Goal: Task Accomplishment & Management: Manage account settings

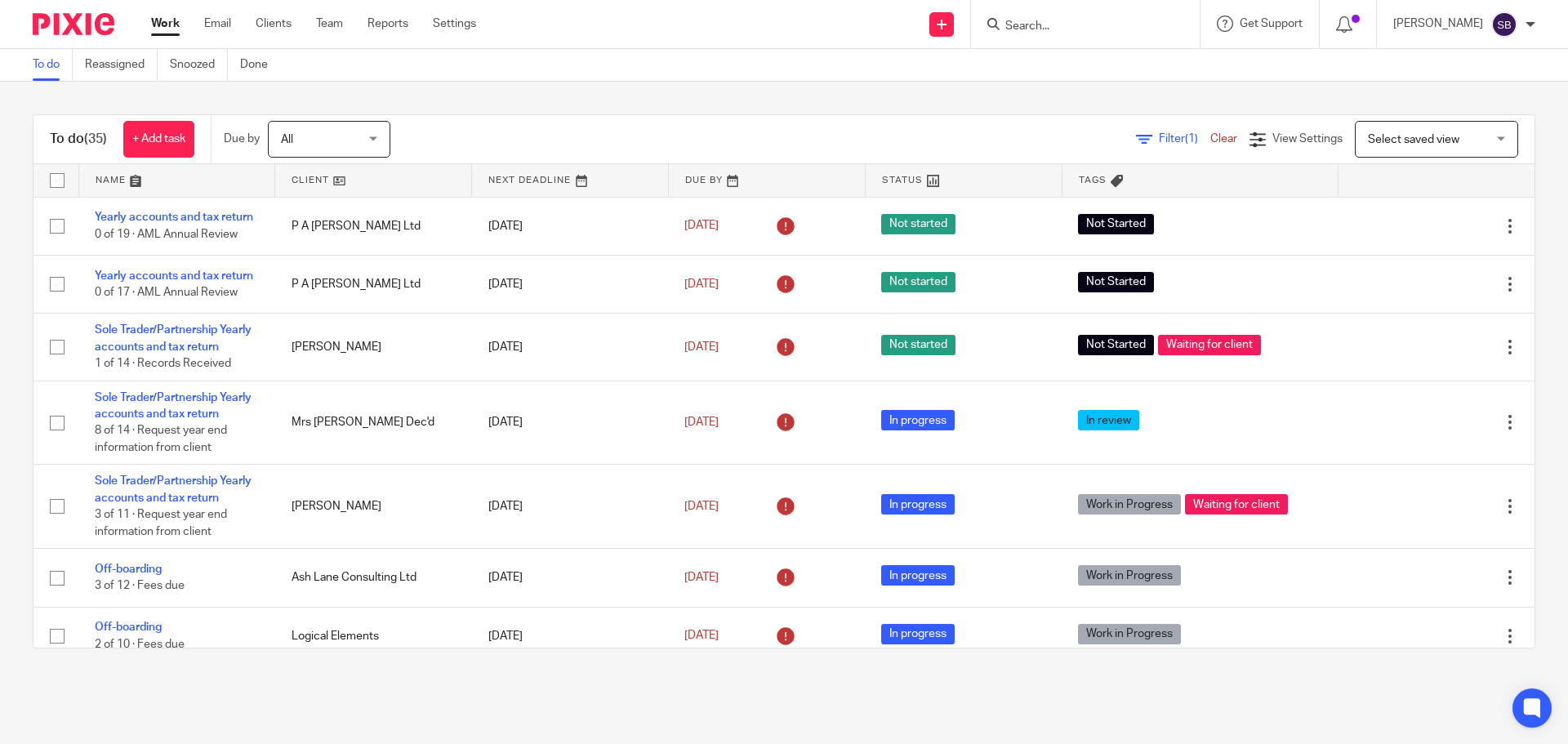
click at [1115, 26] on input "Search" at bounding box center [1077, 26] width 147 height 15
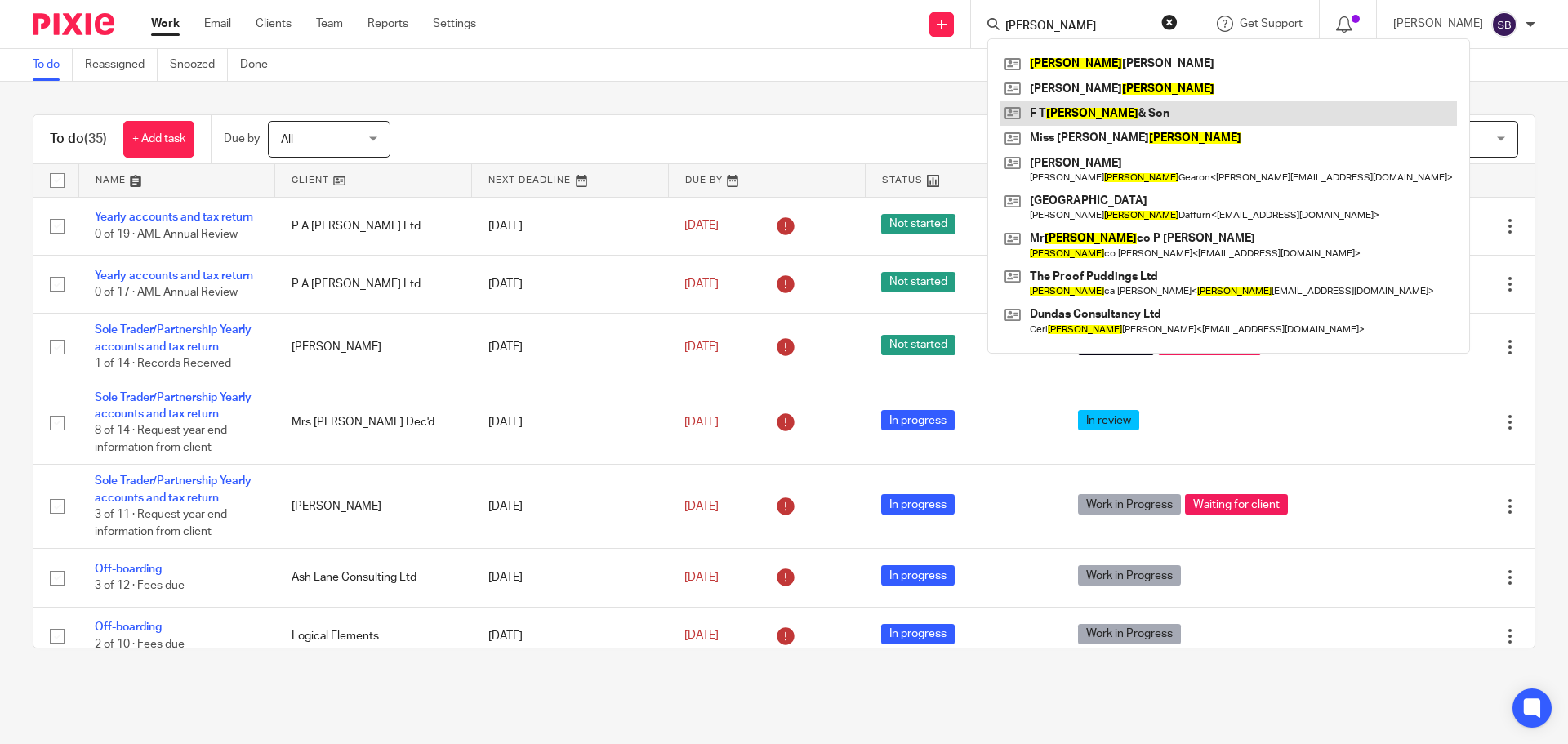
type input "francis"
click at [1118, 117] on link at bounding box center [1228, 114] width 457 height 25
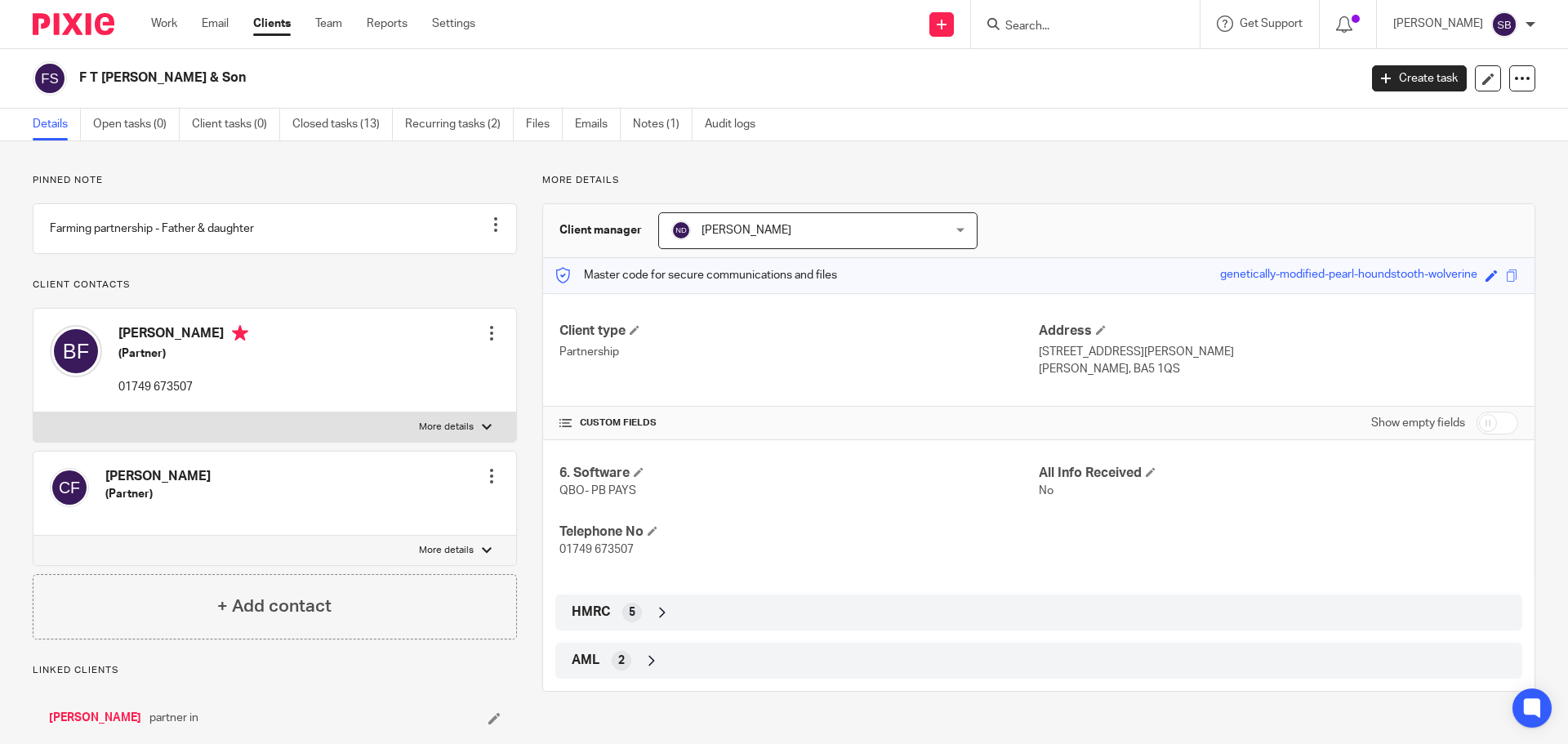
click at [1064, 26] on input "Search" at bounding box center [1077, 26] width 147 height 15
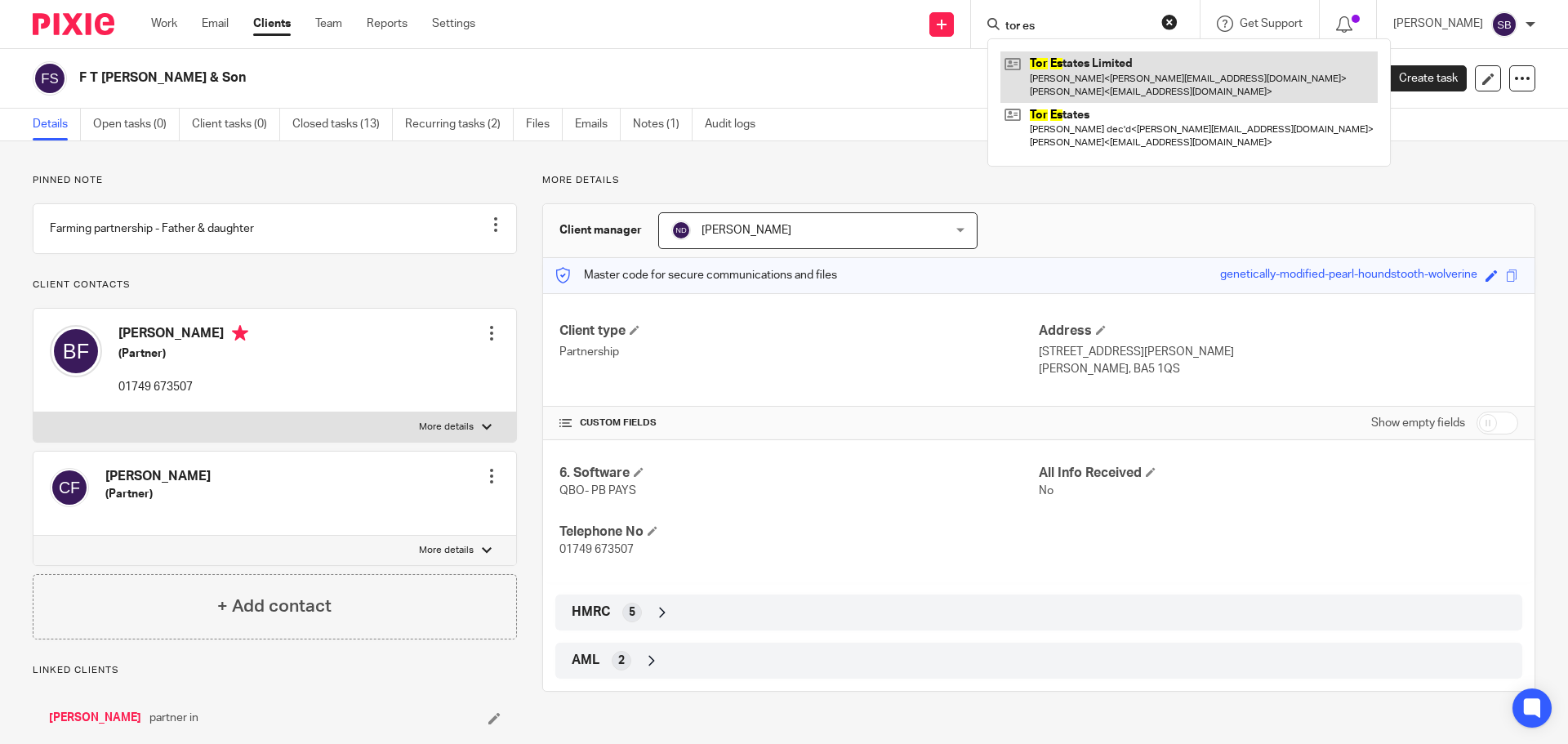
type input "tor es"
click at [1093, 84] on link at bounding box center [1189, 76] width 377 height 50
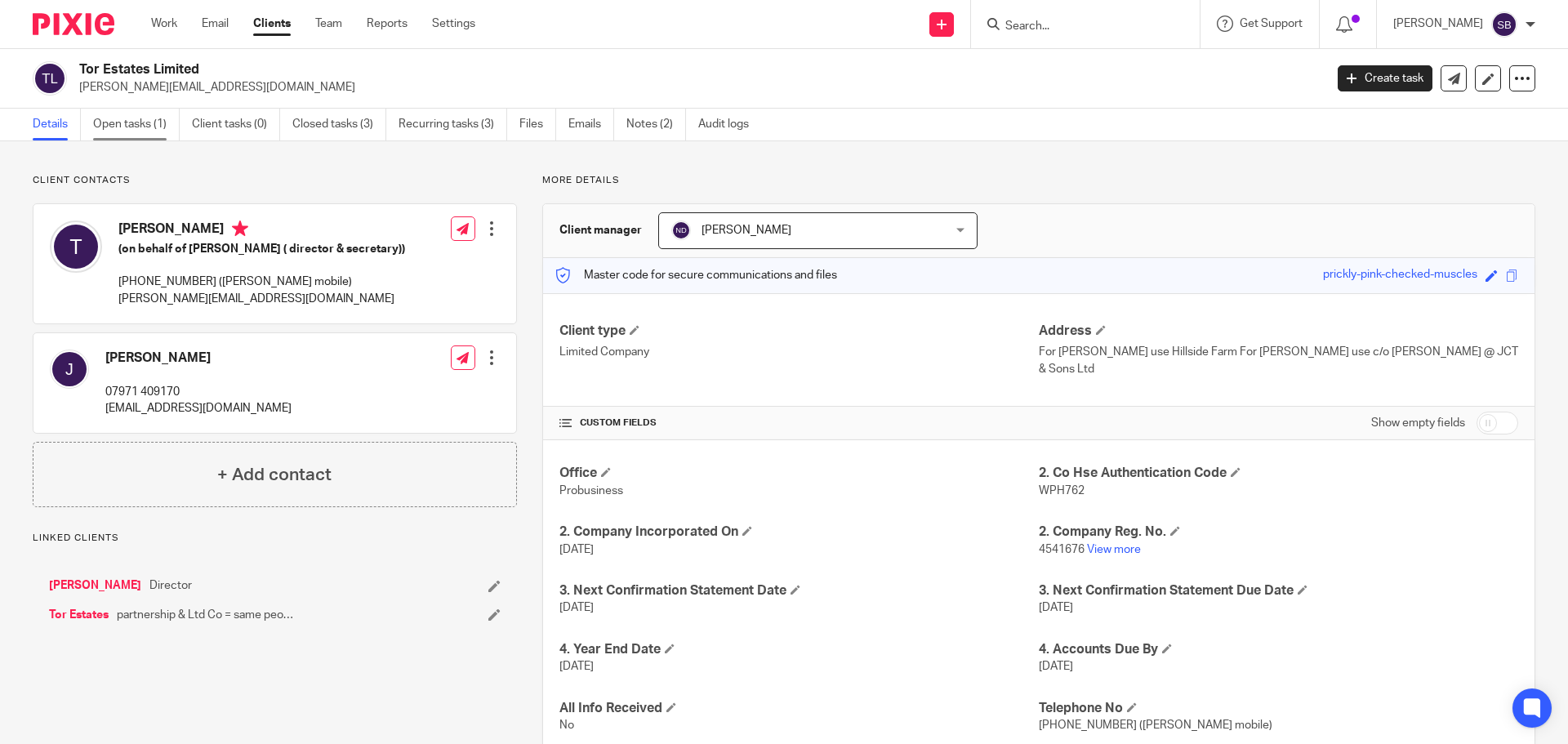
click at [124, 125] on link "Open tasks (1)" at bounding box center [137, 124] width 86 height 32
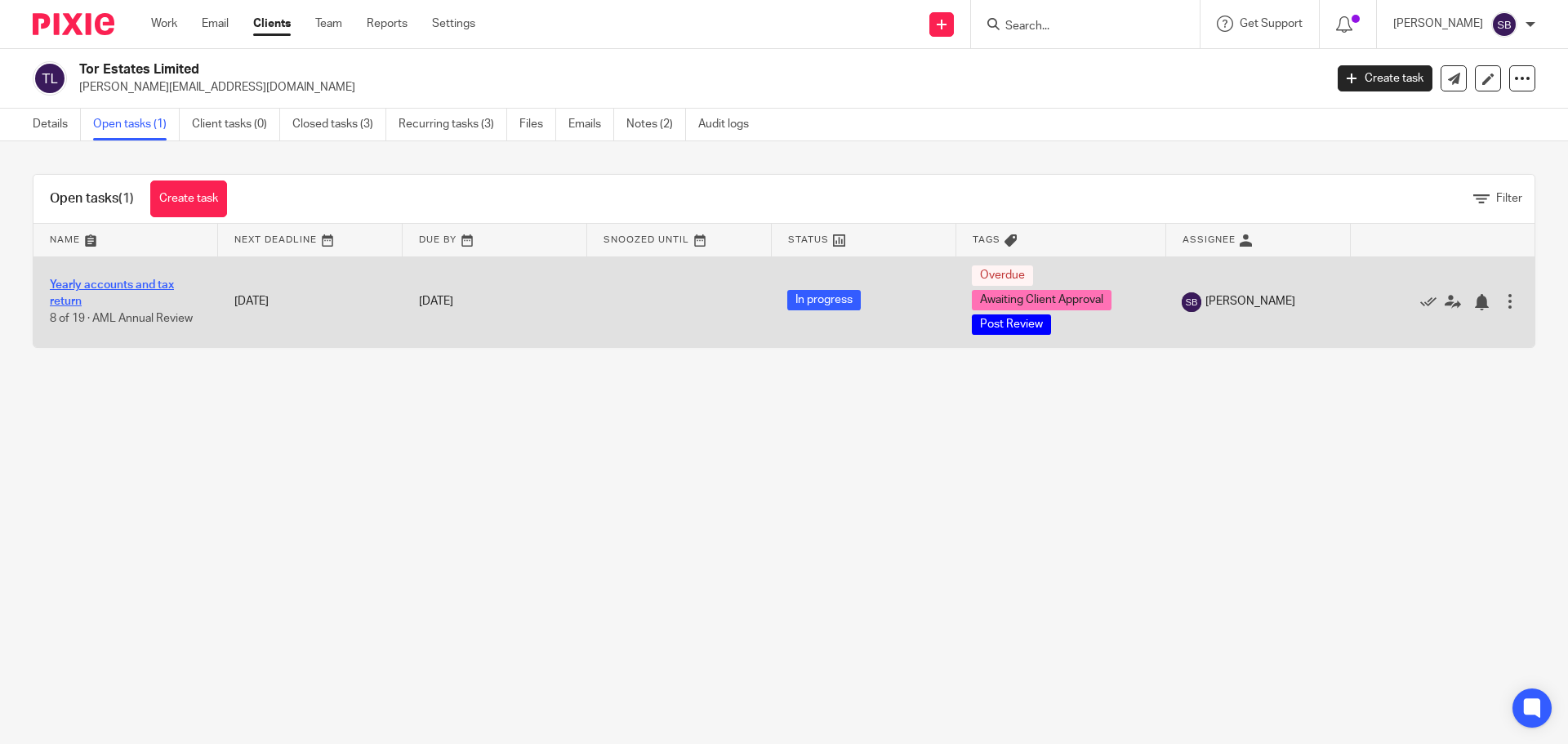
click at [153, 282] on link "Yearly accounts and tax return" at bounding box center [111, 293] width 124 height 27
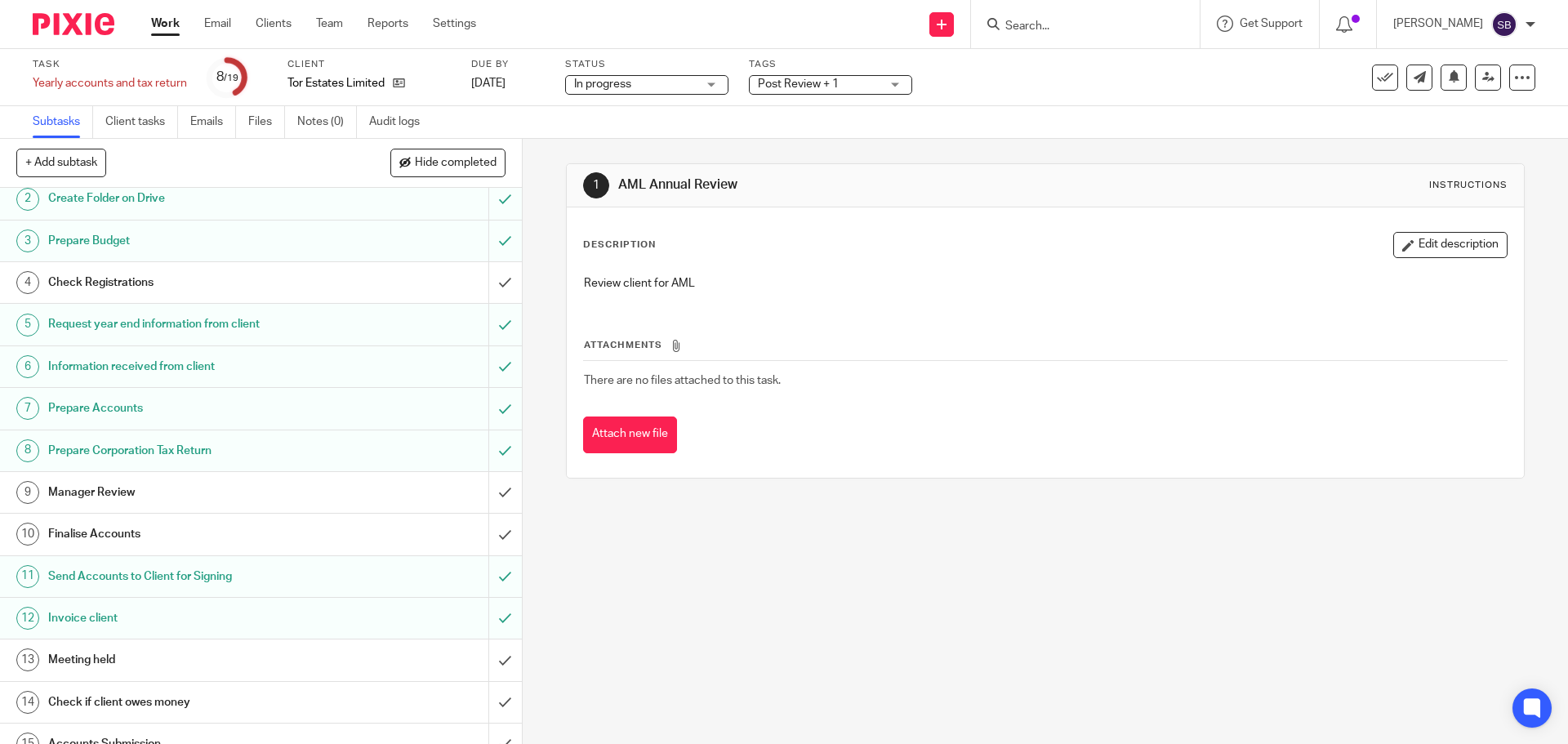
scroll to position [163, 0]
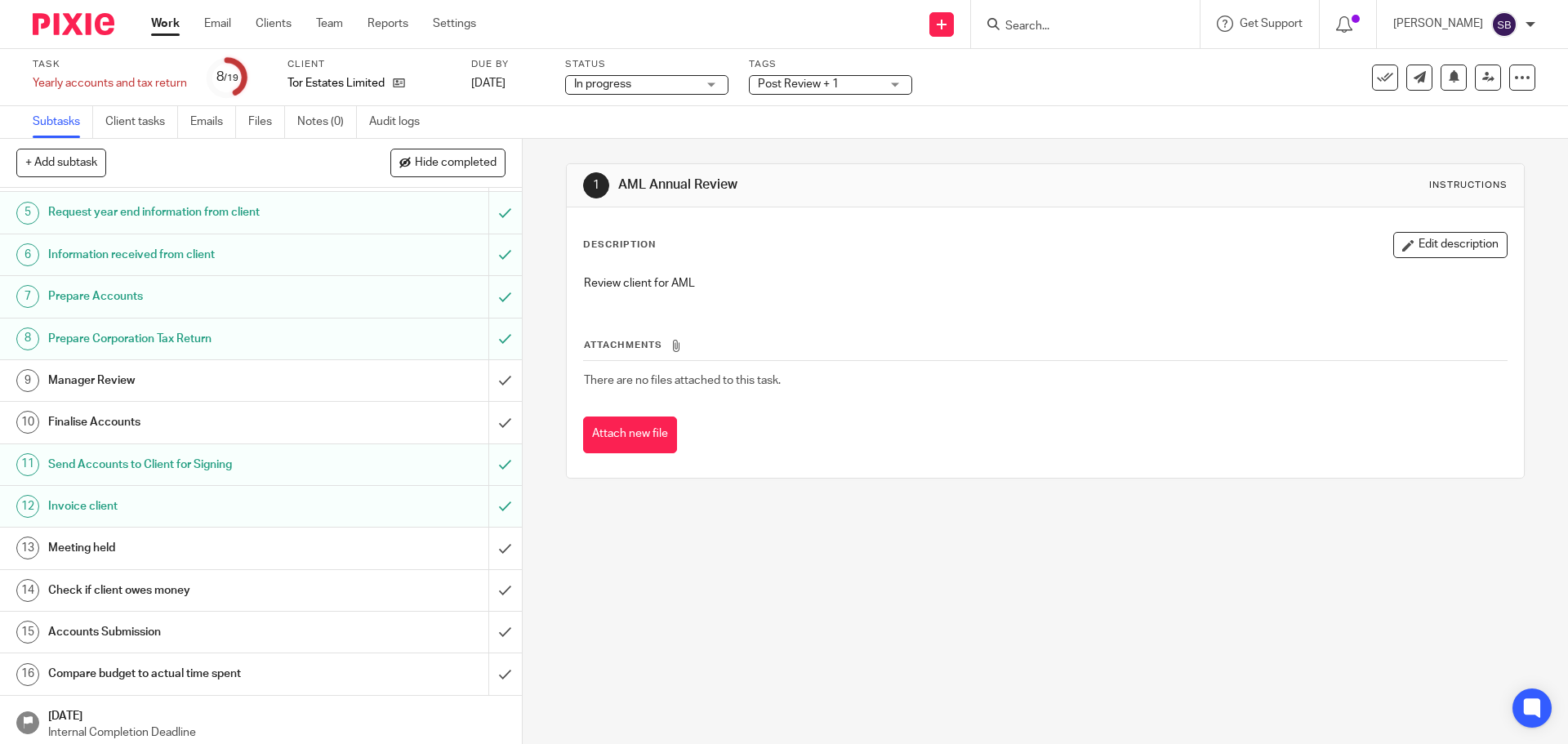
click at [180, 465] on h1 "Send Accounts to Client for Signing" at bounding box center [190, 465] width 282 height 25
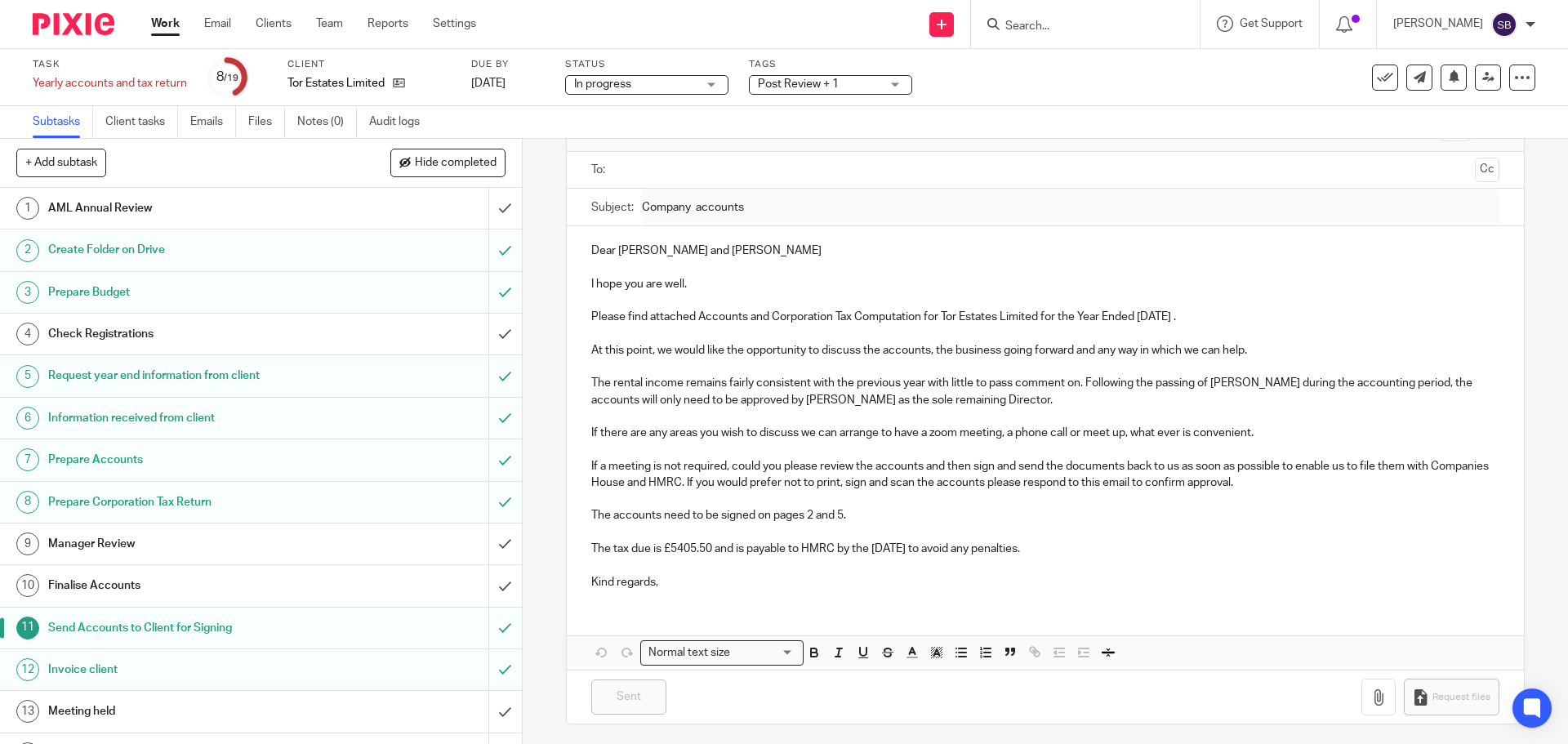
scroll to position [103, 0]
click at [207, 124] on link "Emails" at bounding box center [213, 122] width 46 height 32
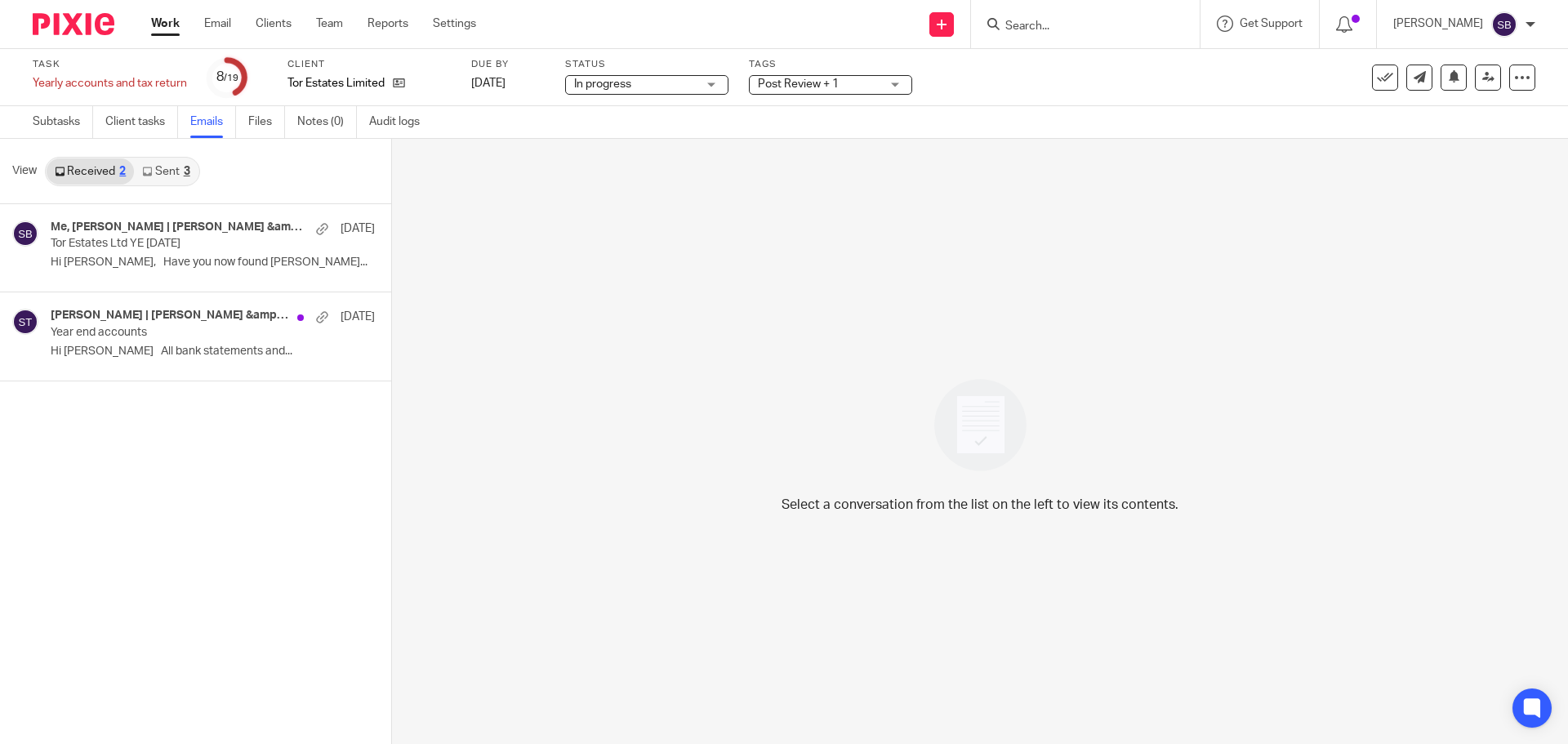
click at [186, 175] on div "3" at bounding box center [186, 171] width 6 height 11
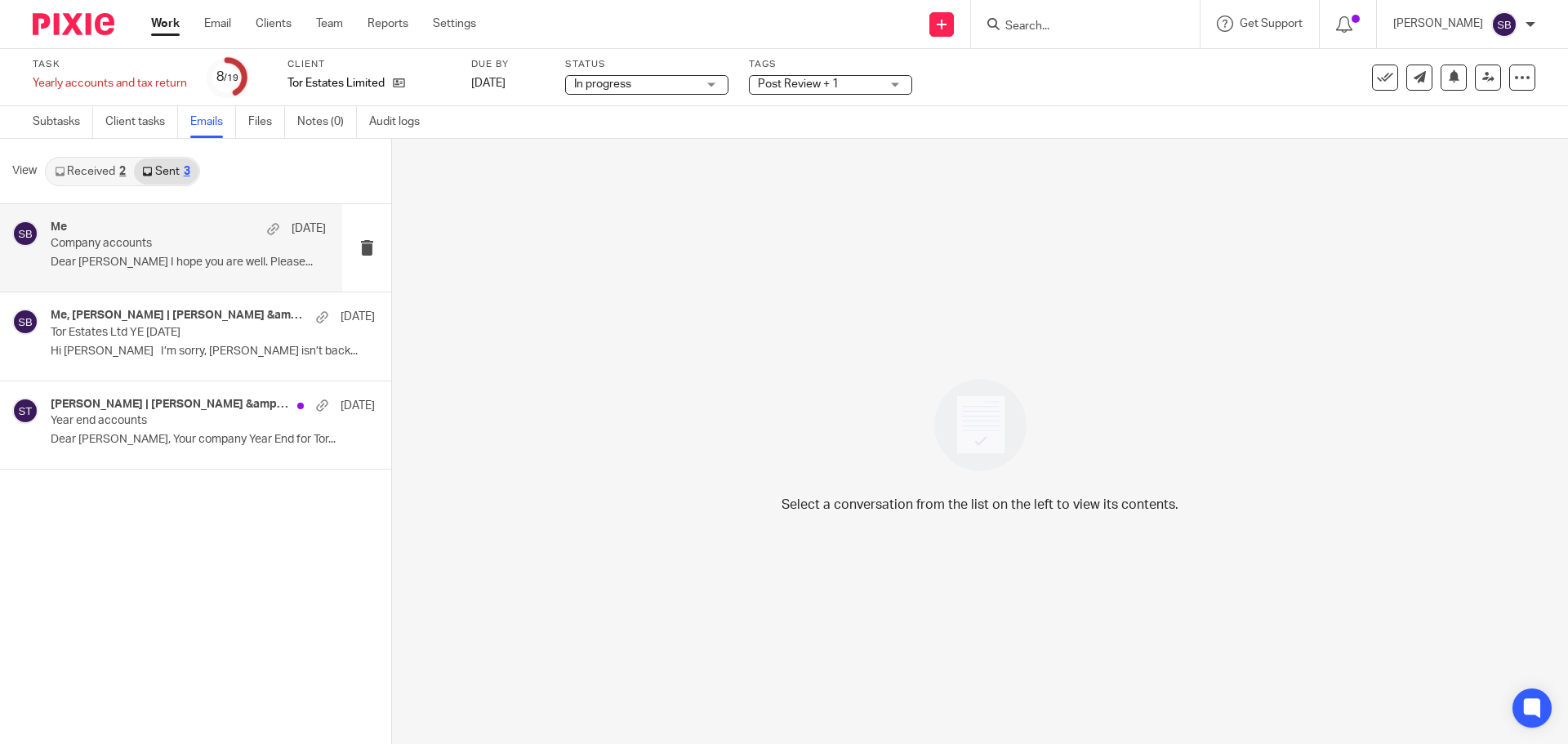
click at [168, 255] on div "Me 23 Jul Company accounts Dear Tracy I hope you are well. Please..." at bounding box center [188, 248] width 275 height 55
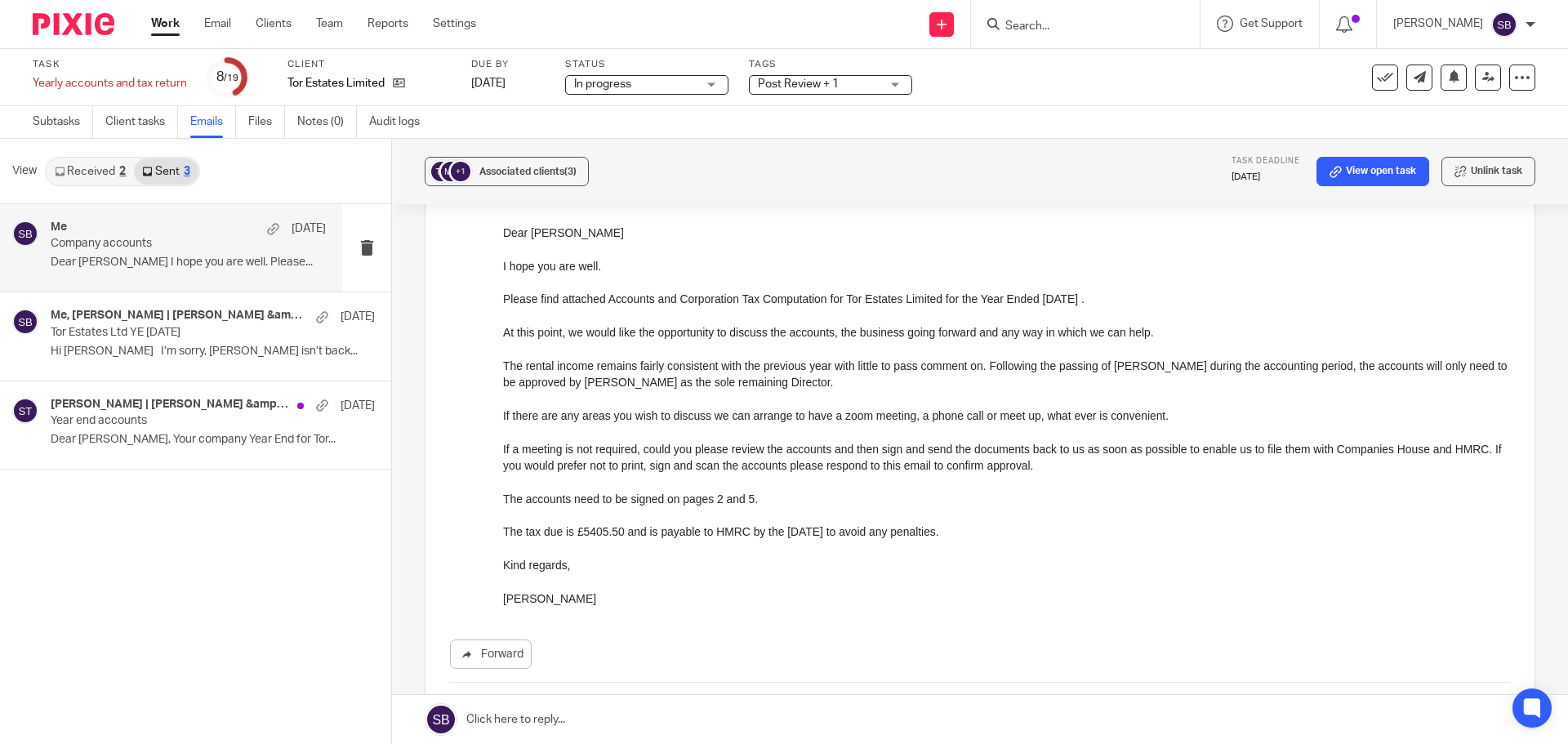
scroll to position [163, 0]
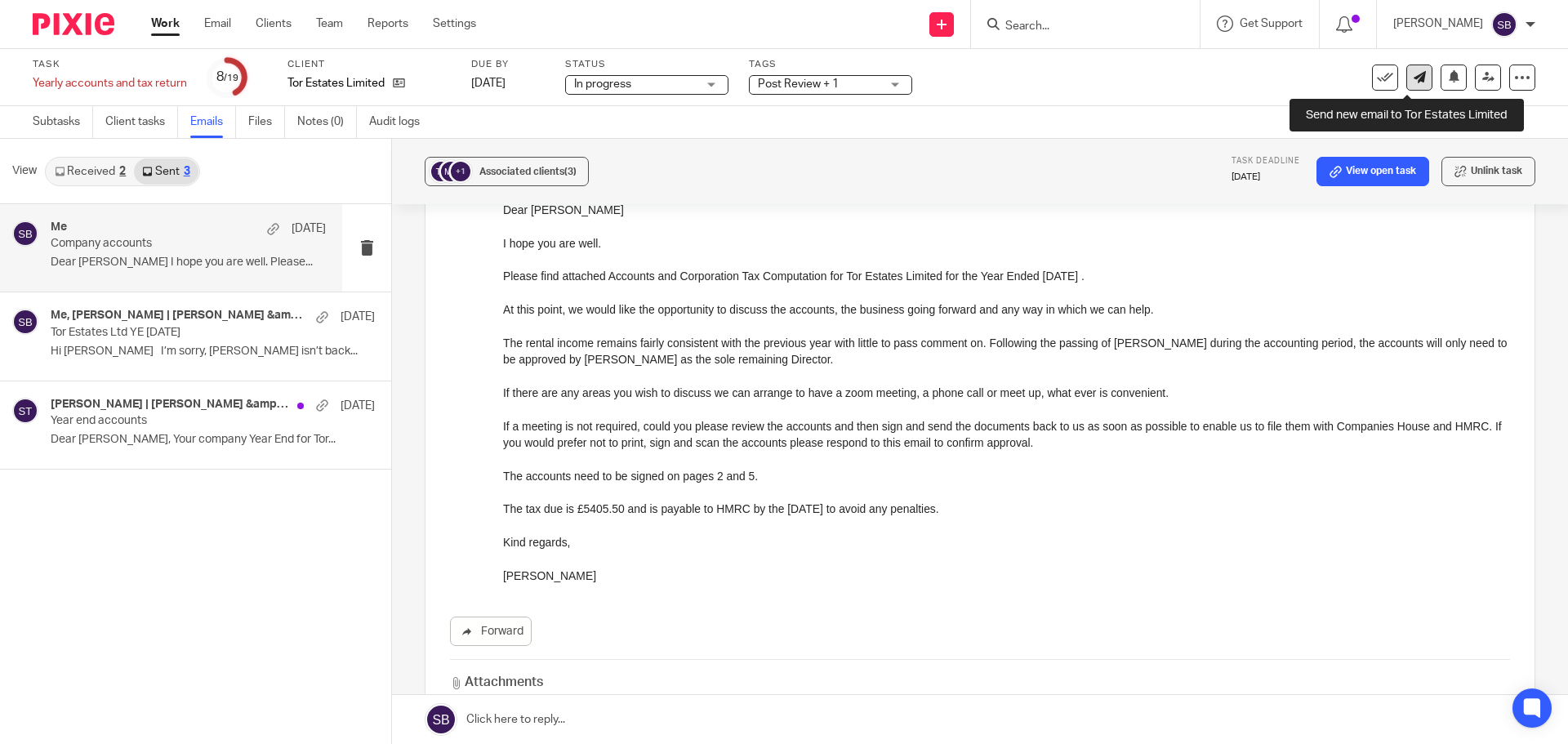
click at [1414, 84] on link at bounding box center [1420, 78] width 26 height 26
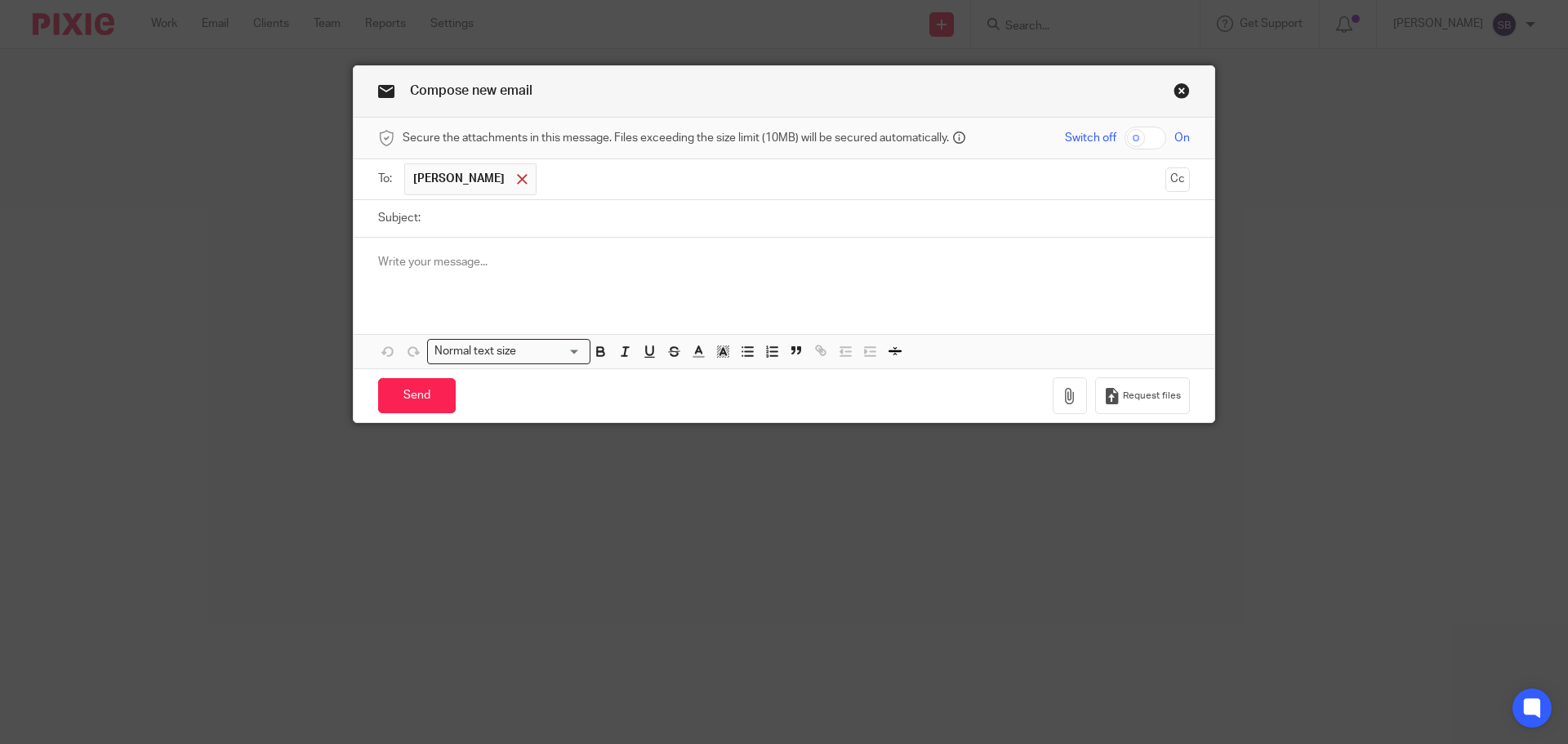
click at [517, 182] on span at bounding box center [522, 179] width 11 height 11
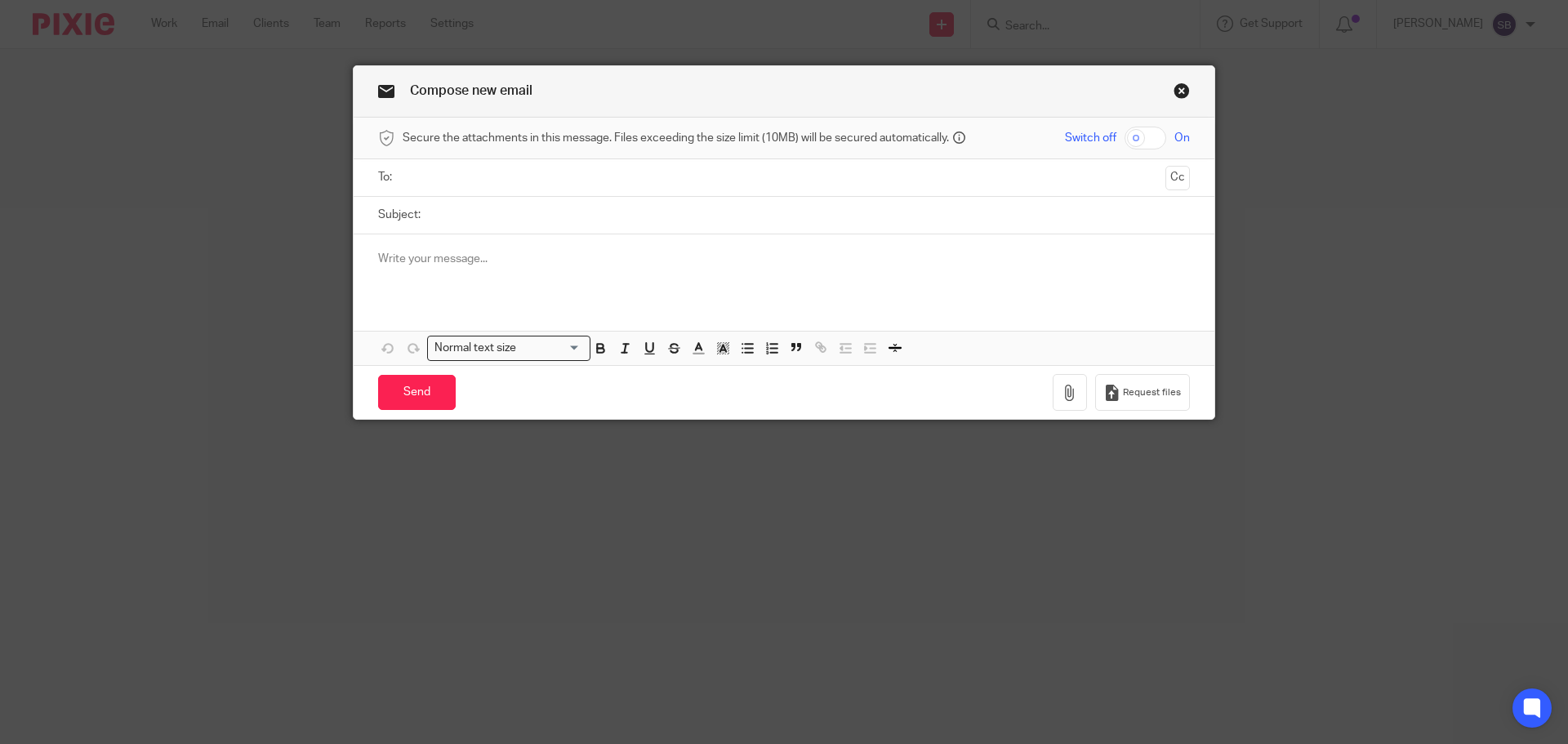
click at [458, 182] on input "text" at bounding box center [783, 177] width 750 height 19
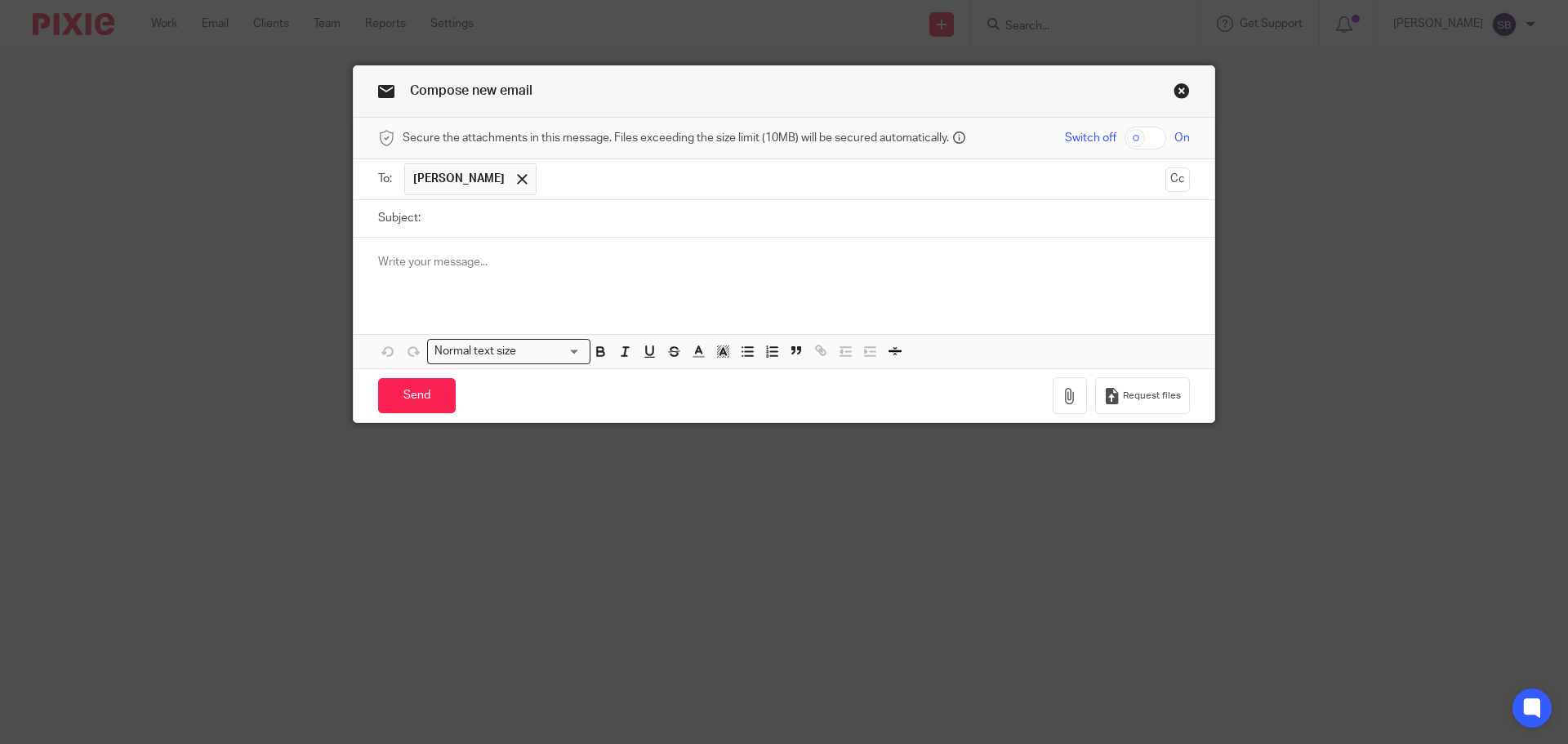
click at [467, 212] on input "Subject:" at bounding box center [809, 219] width 761 height 37
type input "Tor Estates Ltd Accounts year ended 05/04/2025"
click at [378, 259] on p at bounding box center [784, 262] width 811 height 17
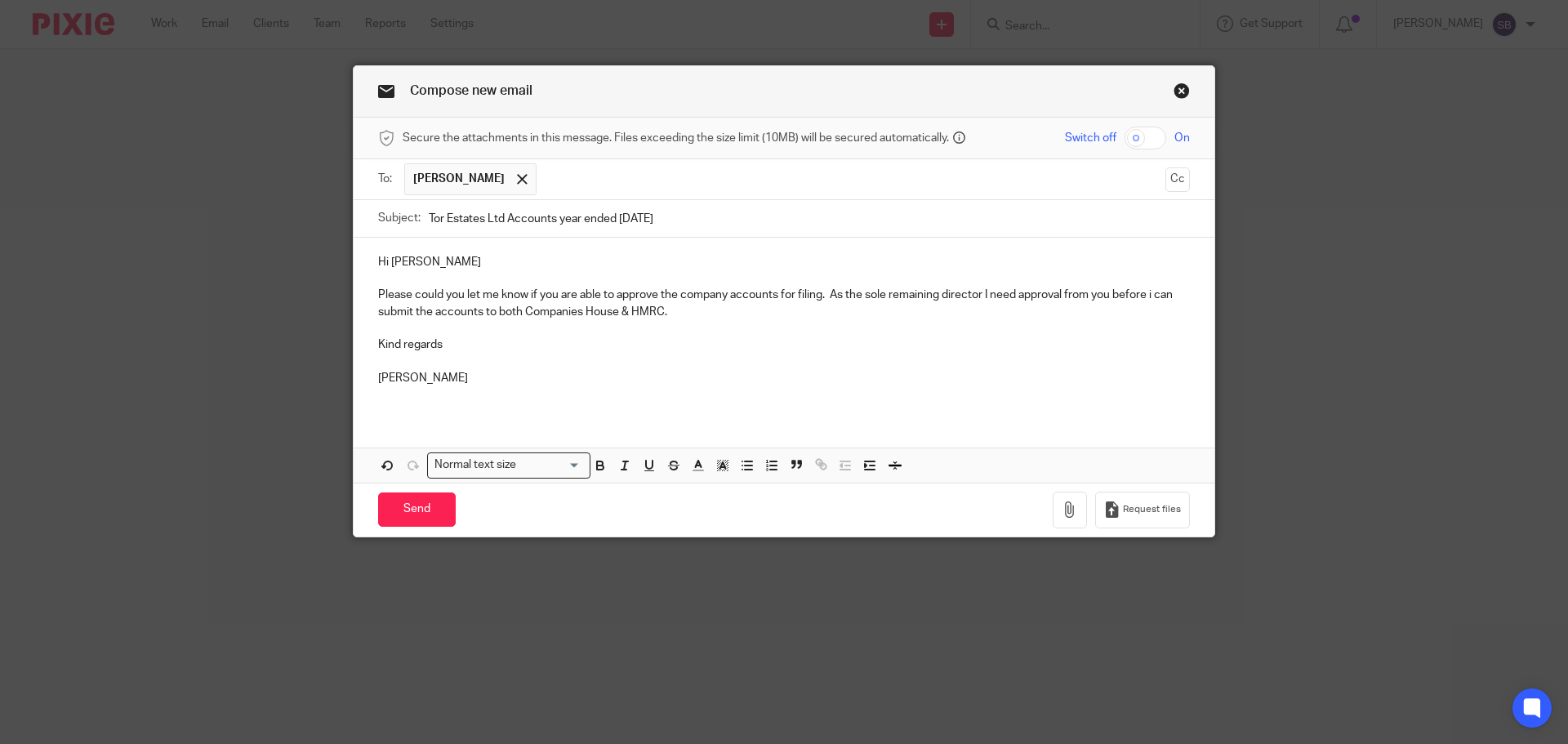
click at [672, 313] on p "Please could you let me know if you are able to approve the company accounts fo…" at bounding box center [784, 303] width 811 height 33
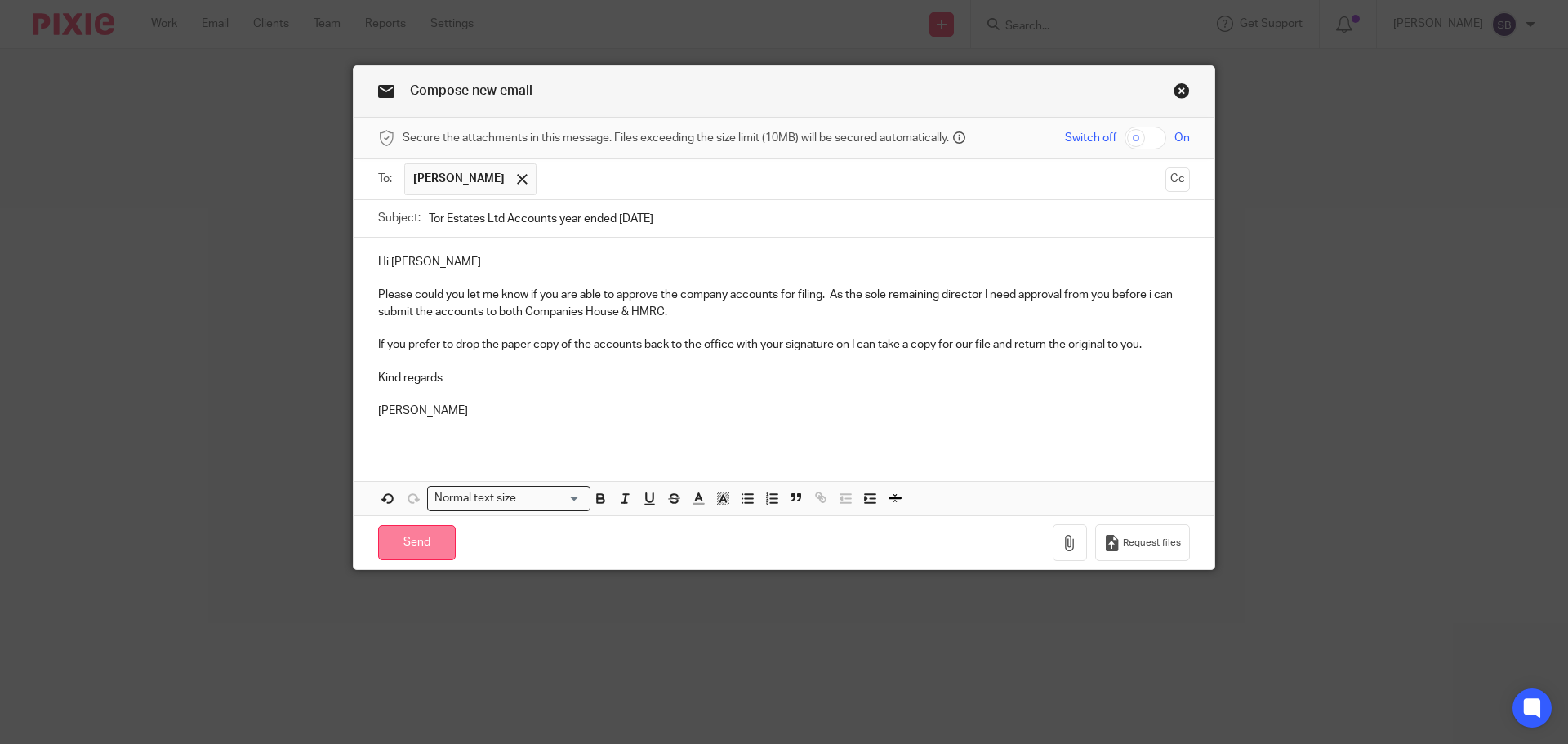
click at [421, 549] on input "Send" at bounding box center [417, 542] width 78 height 35
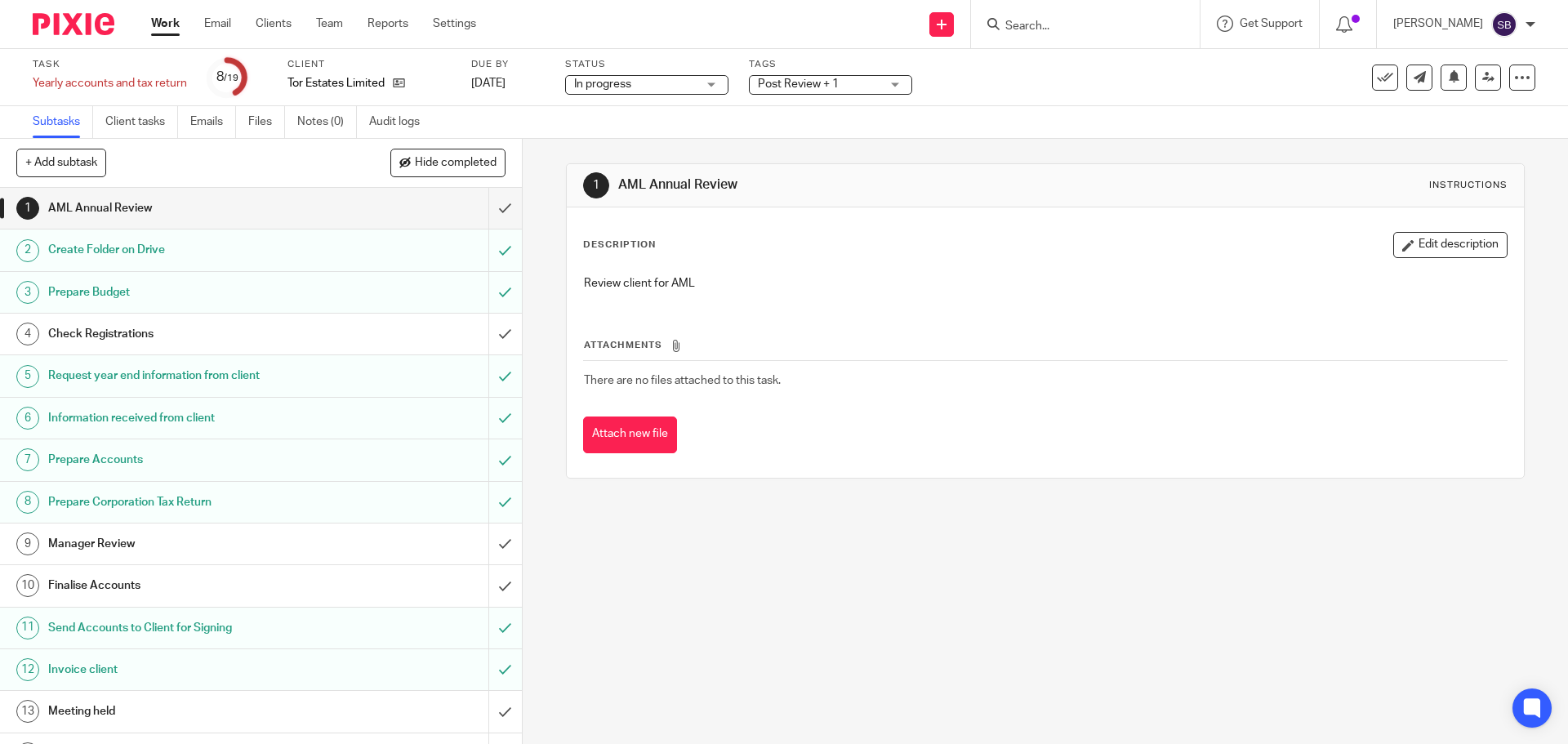
click at [1063, 25] on input "Search" at bounding box center [1077, 26] width 147 height 15
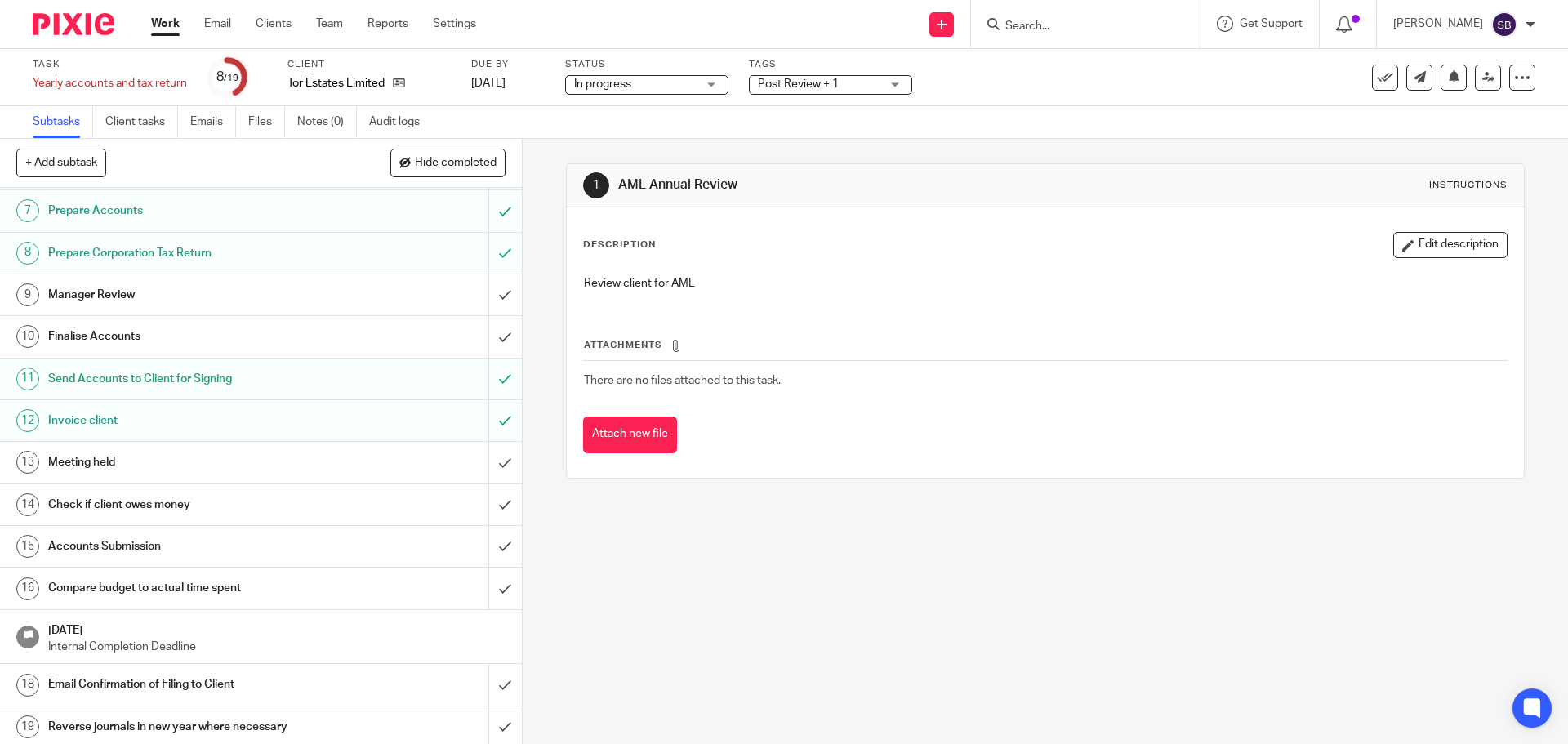
scroll to position [253, 0]
drag, startPoint x: 888, startPoint y: 92, endPoint x: 900, endPoint y: 86, distance: 13.4
click at [889, 92] on div "Post Review + 1" at bounding box center [830, 85] width 163 height 19
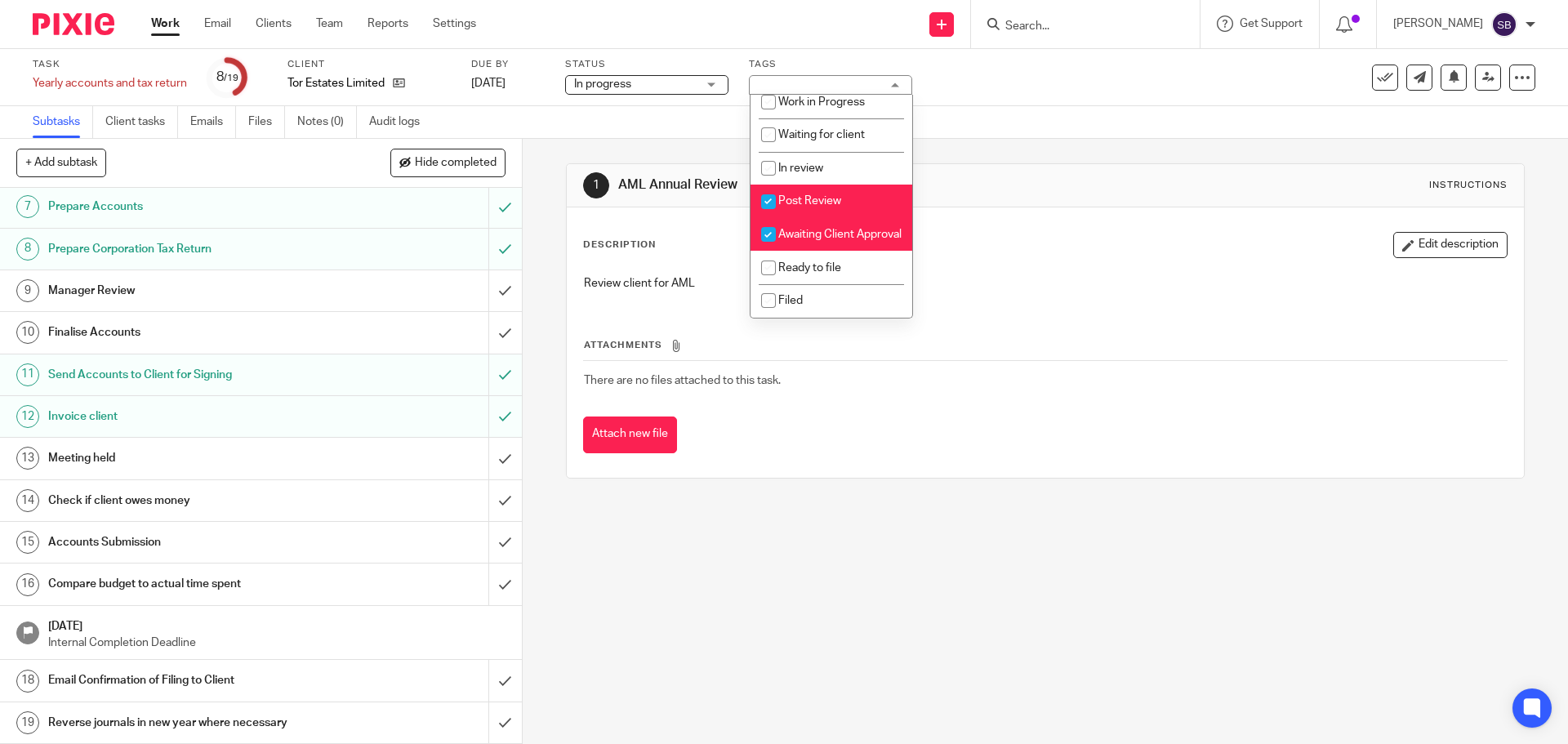
scroll to position [175, 0]
click at [768, 186] on input "checkbox" at bounding box center [768, 201] width 31 height 31
checkbox input "false"
click at [1053, 108] on div "Subtasks Client tasks Emails Files Notes (0) Audit logs" at bounding box center [784, 122] width 1568 height 33
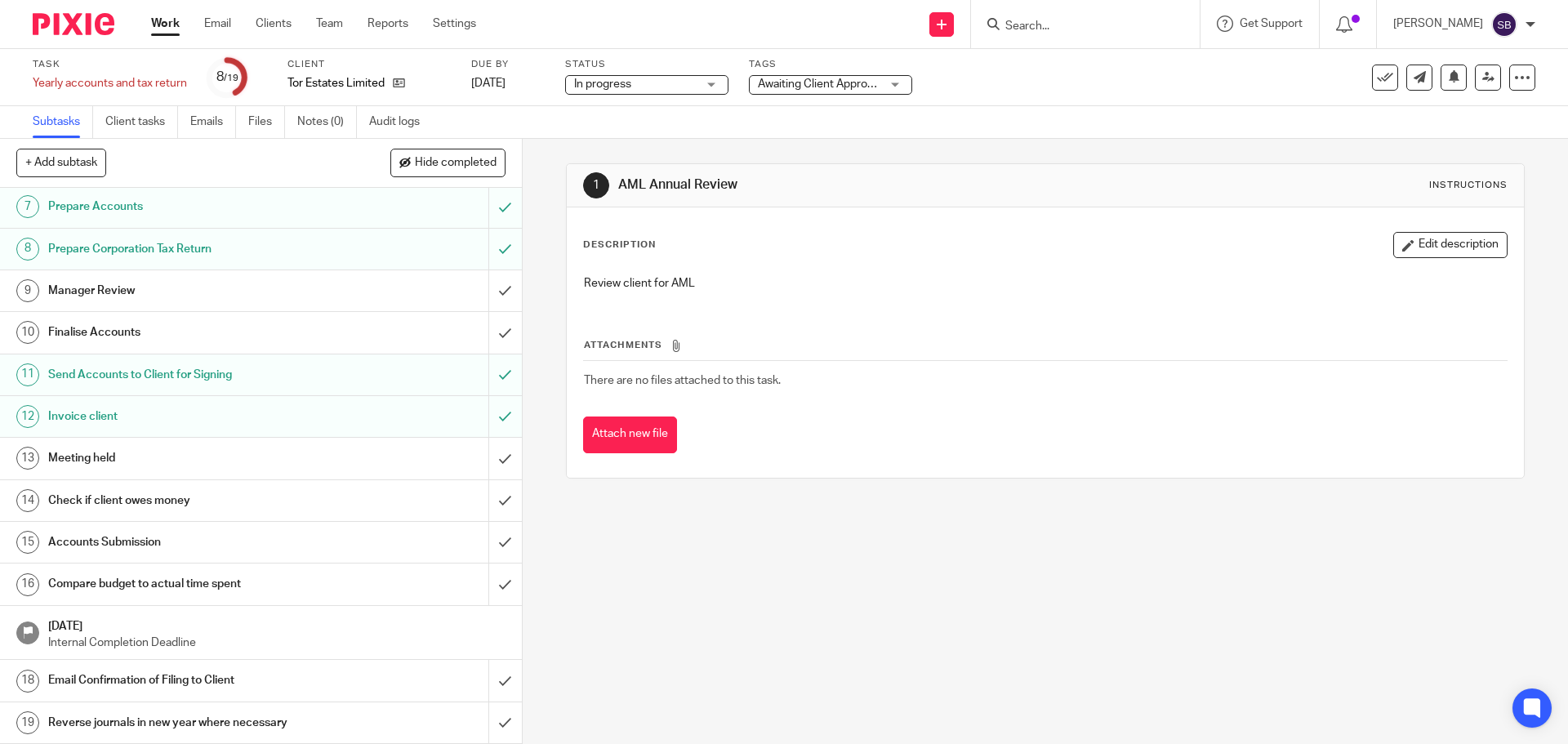
click at [1071, 17] on form at bounding box center [1090, 24] width 174 height 20
click at [1071, 24] on input "Search" at bounding box center [1077, 26] width 147 height 15
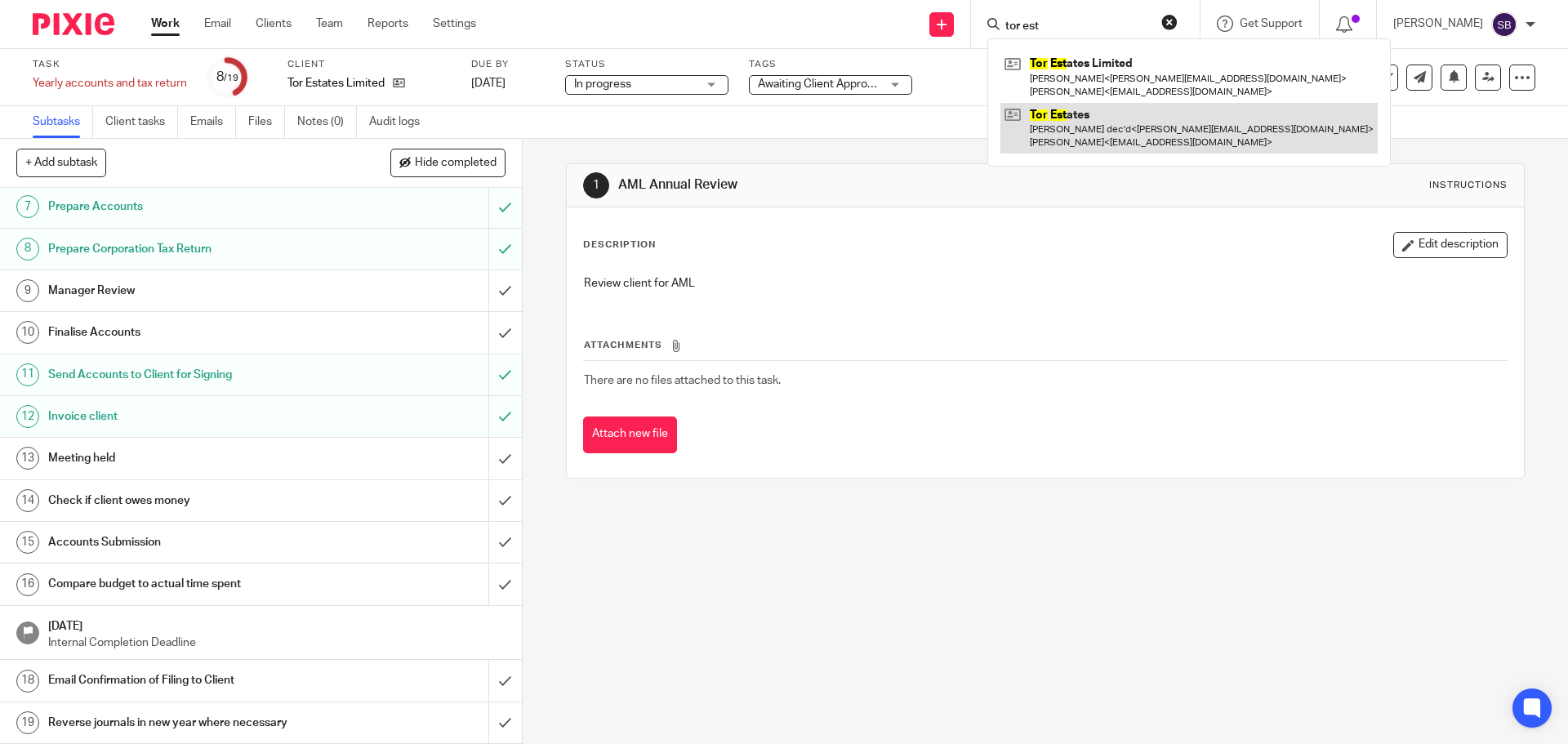
type input "tor est"
click at [1086, 122] on link at bounding box center [1189, 128] width 377 height 50
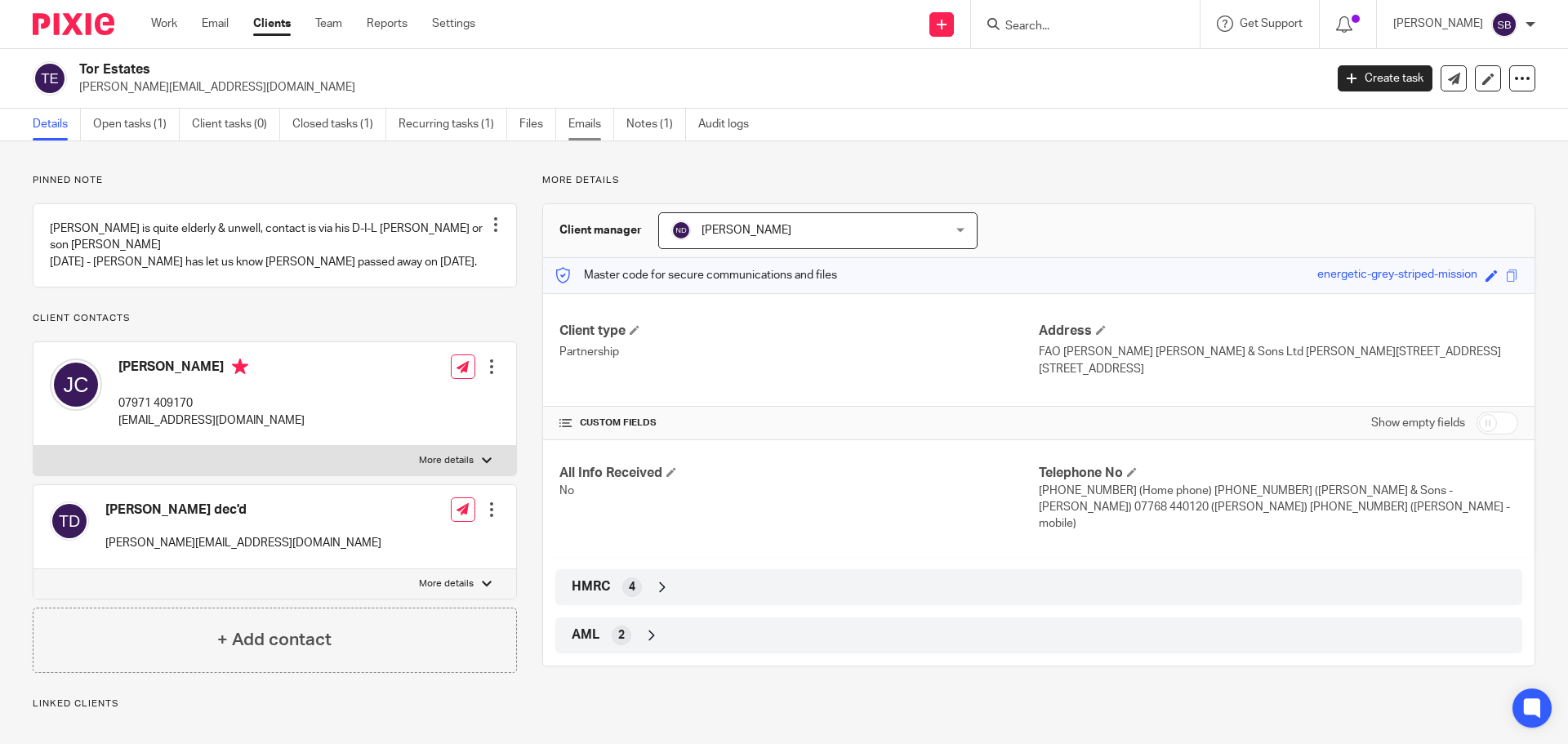
click at [592, 118] on link "Emails" at bounding box center [592, 124] width 46 height 32
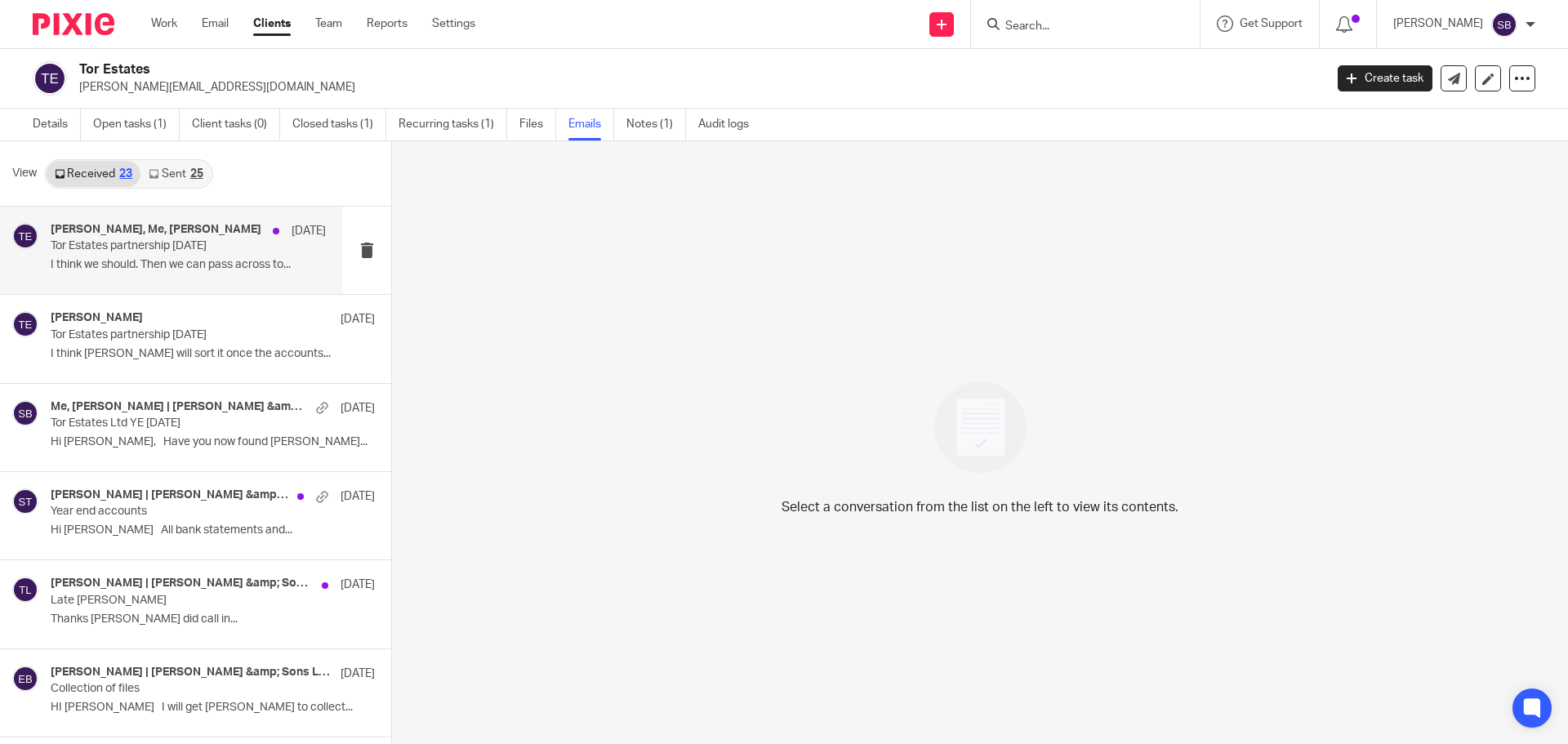
click at [131, 236] on h4 "Erik Molnar, Me, Martin Bowe" at bounding box center [155, 230] width 211 height 14
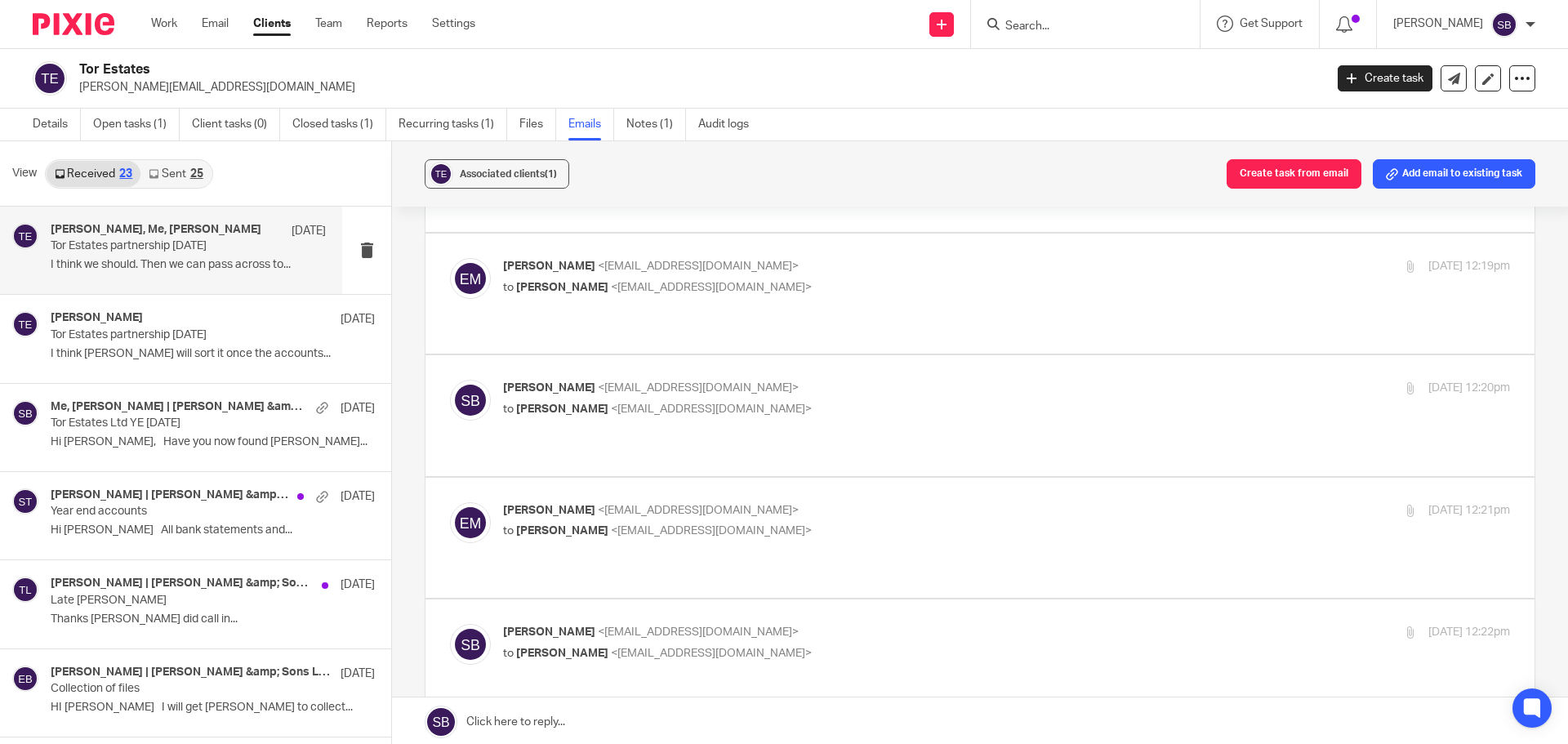
scroll to position [571, 0]
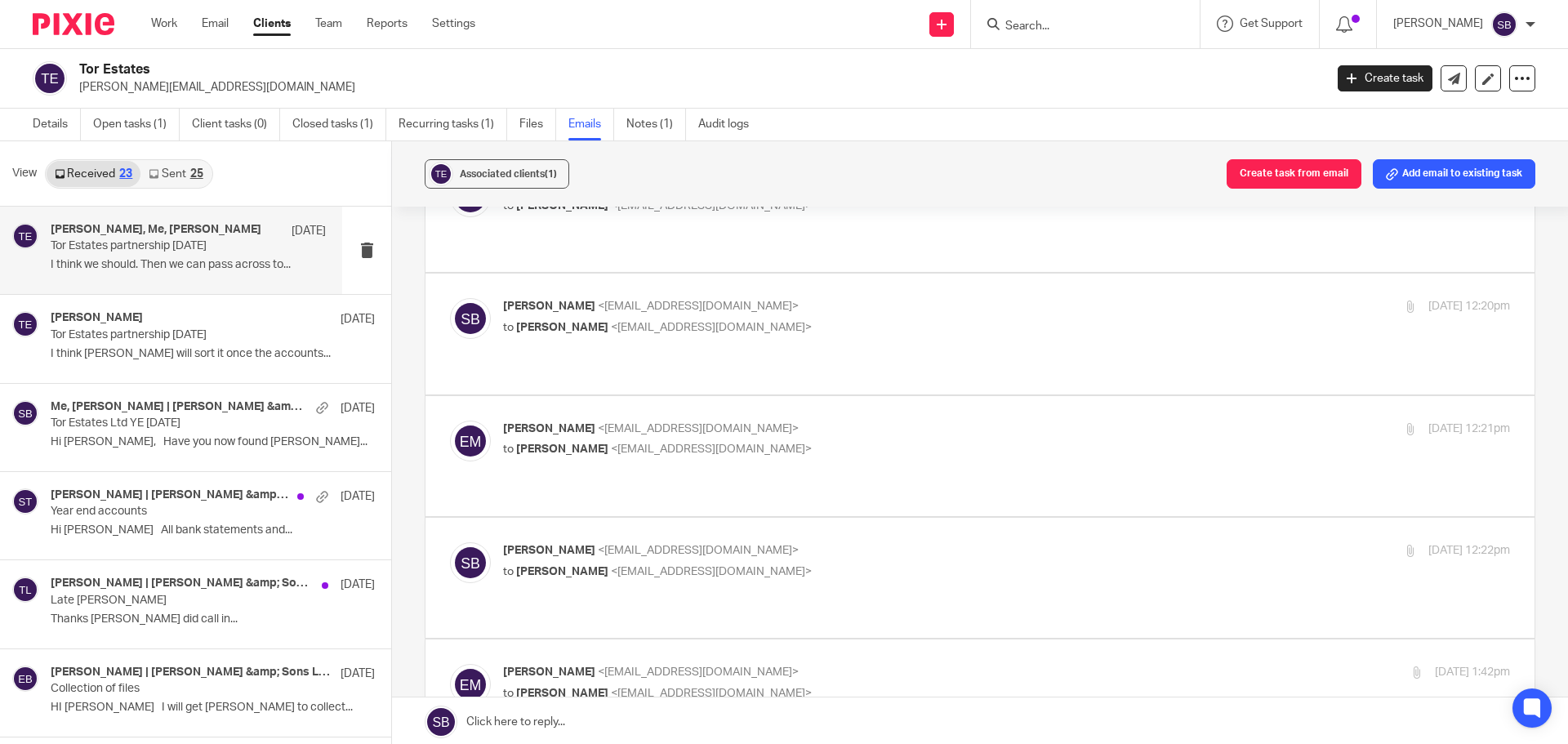
click at [706, 566] on span "<erikmolnar@probusinessuk.com>" at bounding box center [712, 571] width 201 height 11
checkbox input "true"
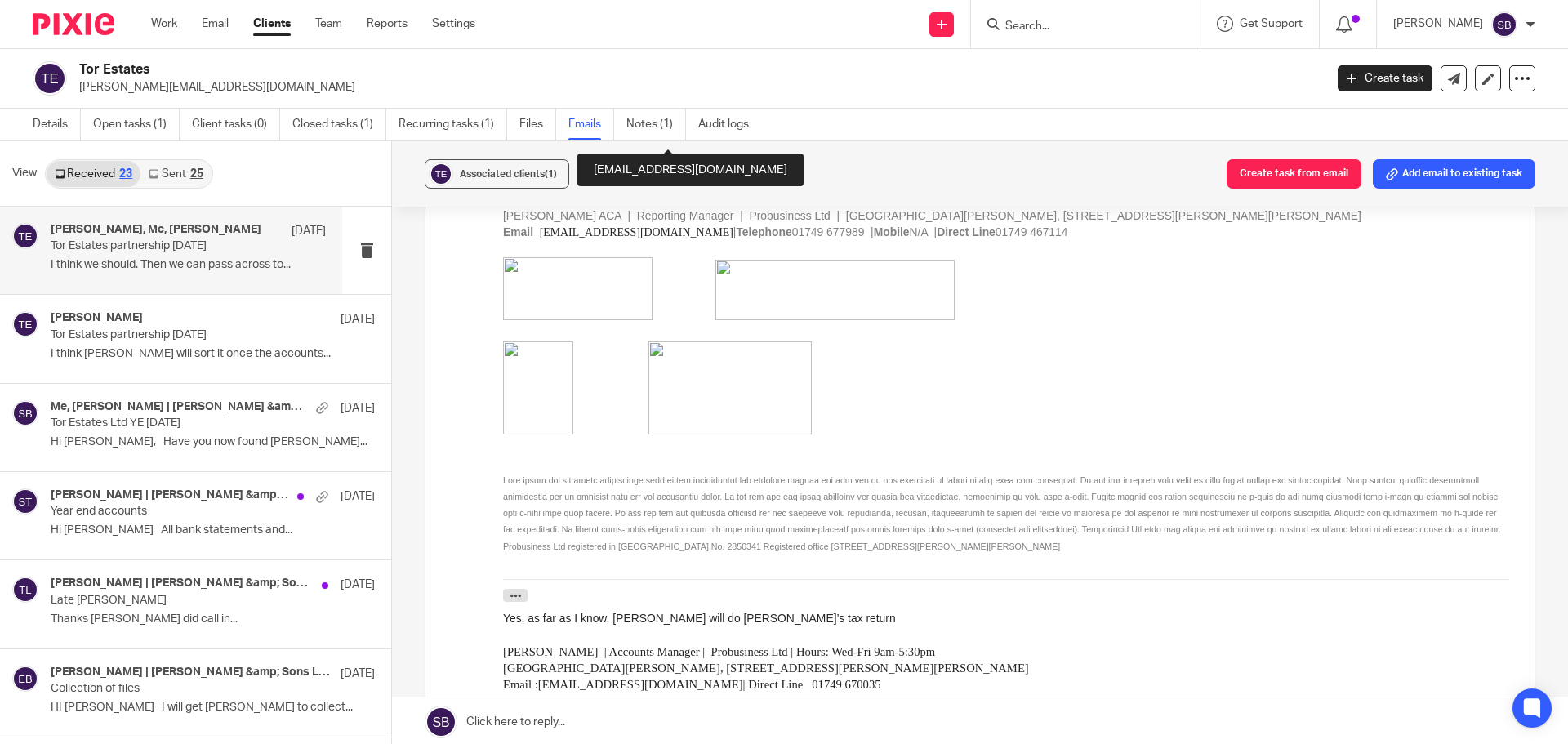
scroll to position [1633, 0]
click at [513, 593] on icon "button" at bounding box center [516, 596] width 12 height 12
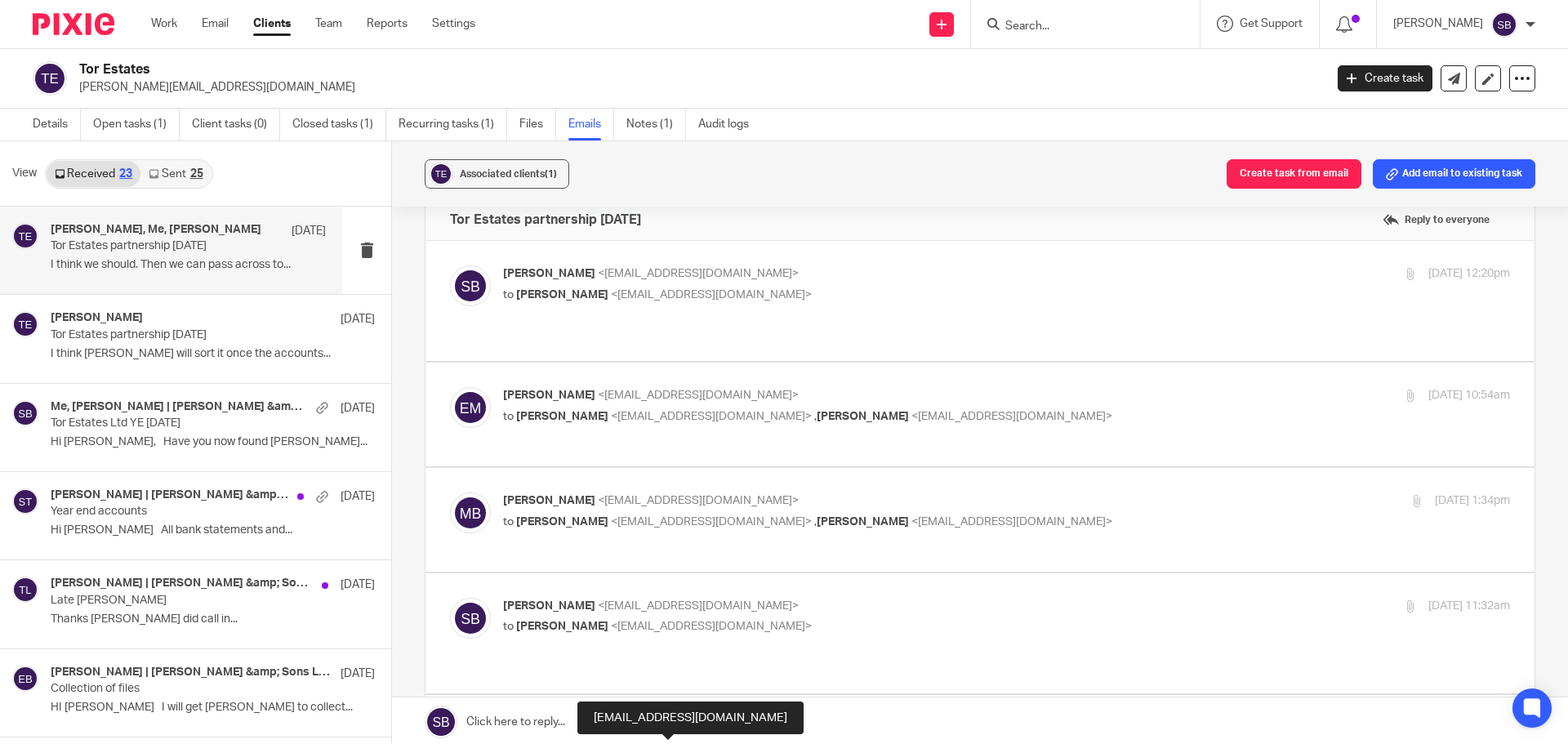
scroll to position [0, 0]
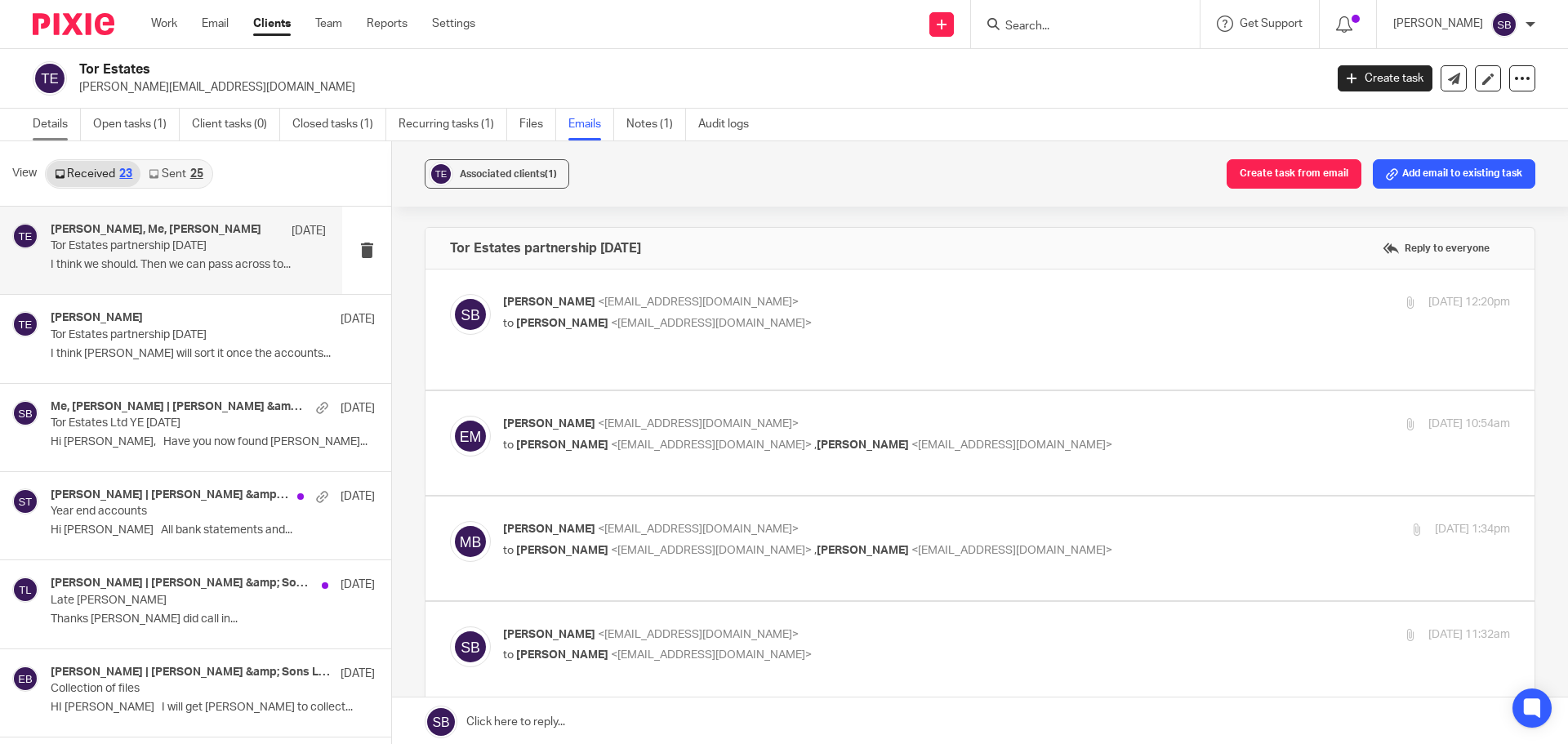
click at [57, 125] on link "Details" at bounding box center [56, 124] width 49 height 32
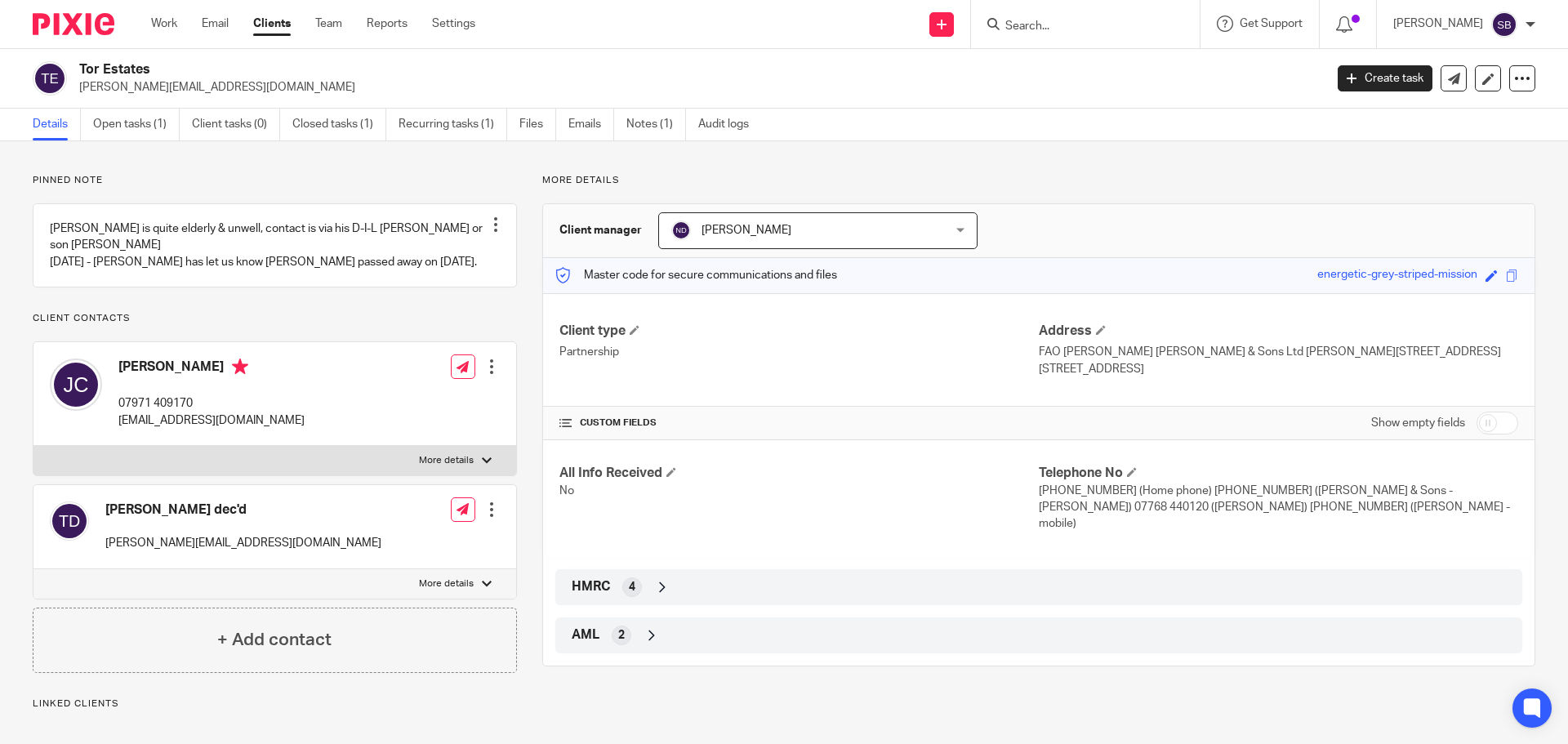
scroll to position [163, 0]
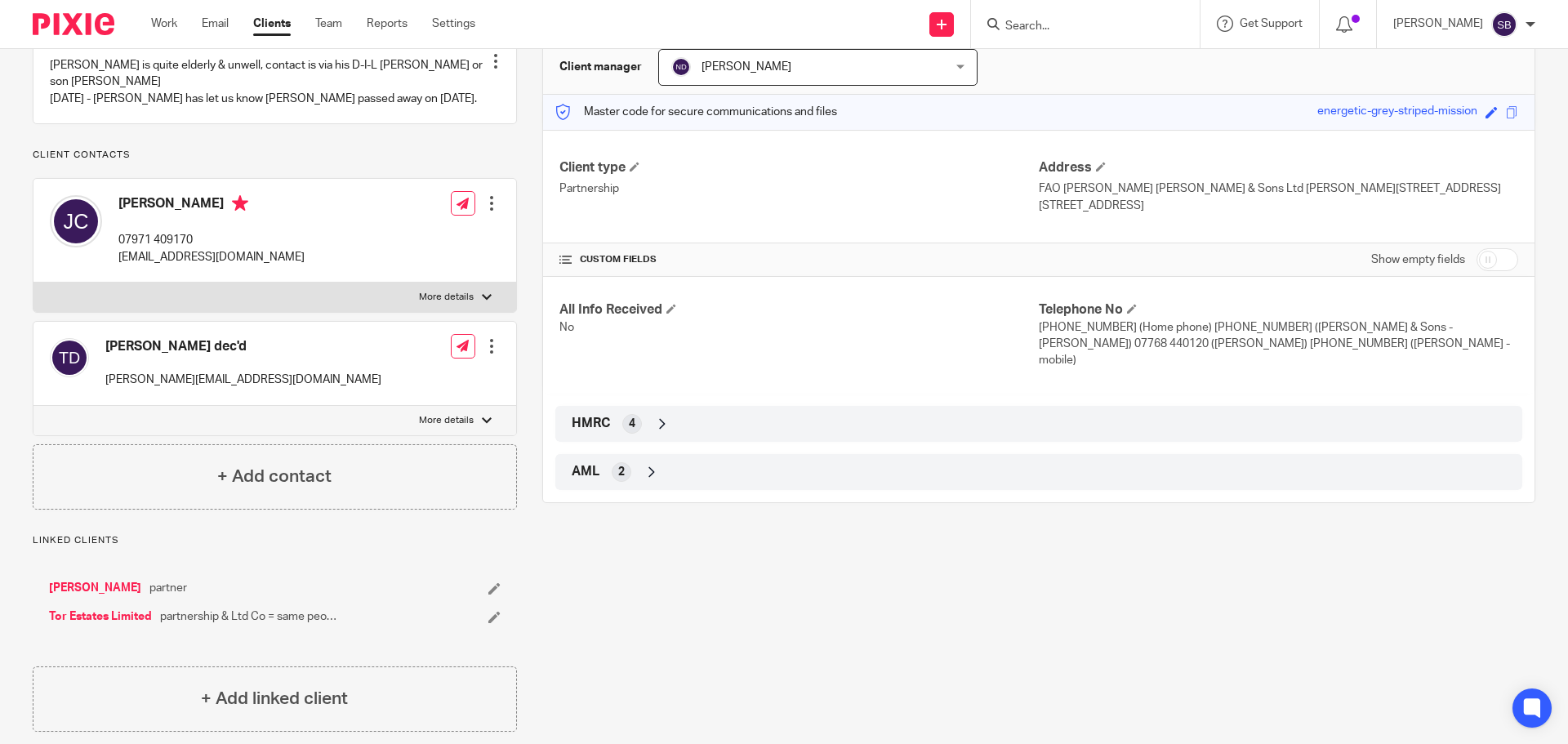
click at [491, 201] on div at bounding box center [491, 203] width 17 height 17
click at [403, 241] on link "Edit contact" at bounding box center [414, 239] width 156 height 24
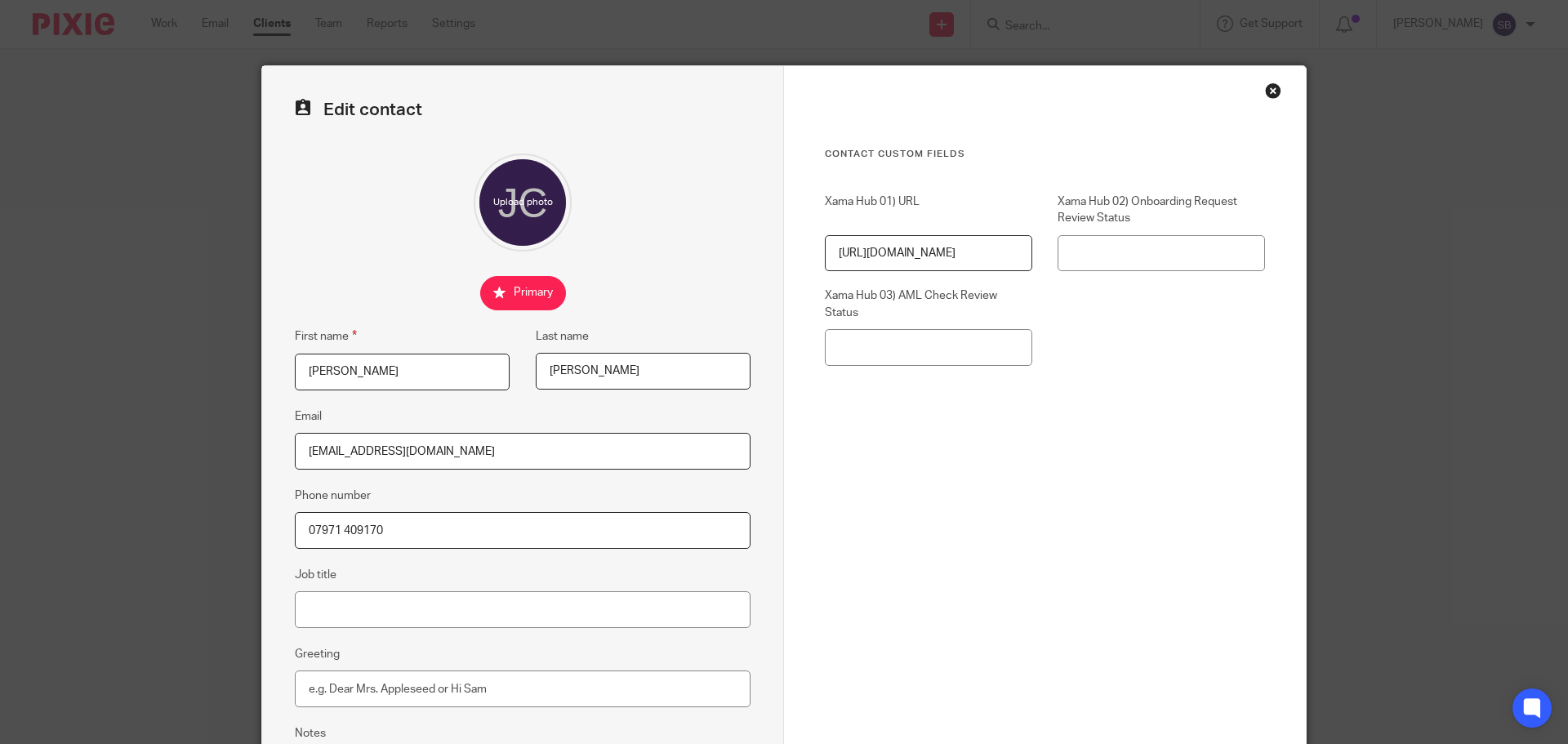
click at [1268, 90] on div "Close this dialog window" at bounding box center [1273, 91] width 17 height 17
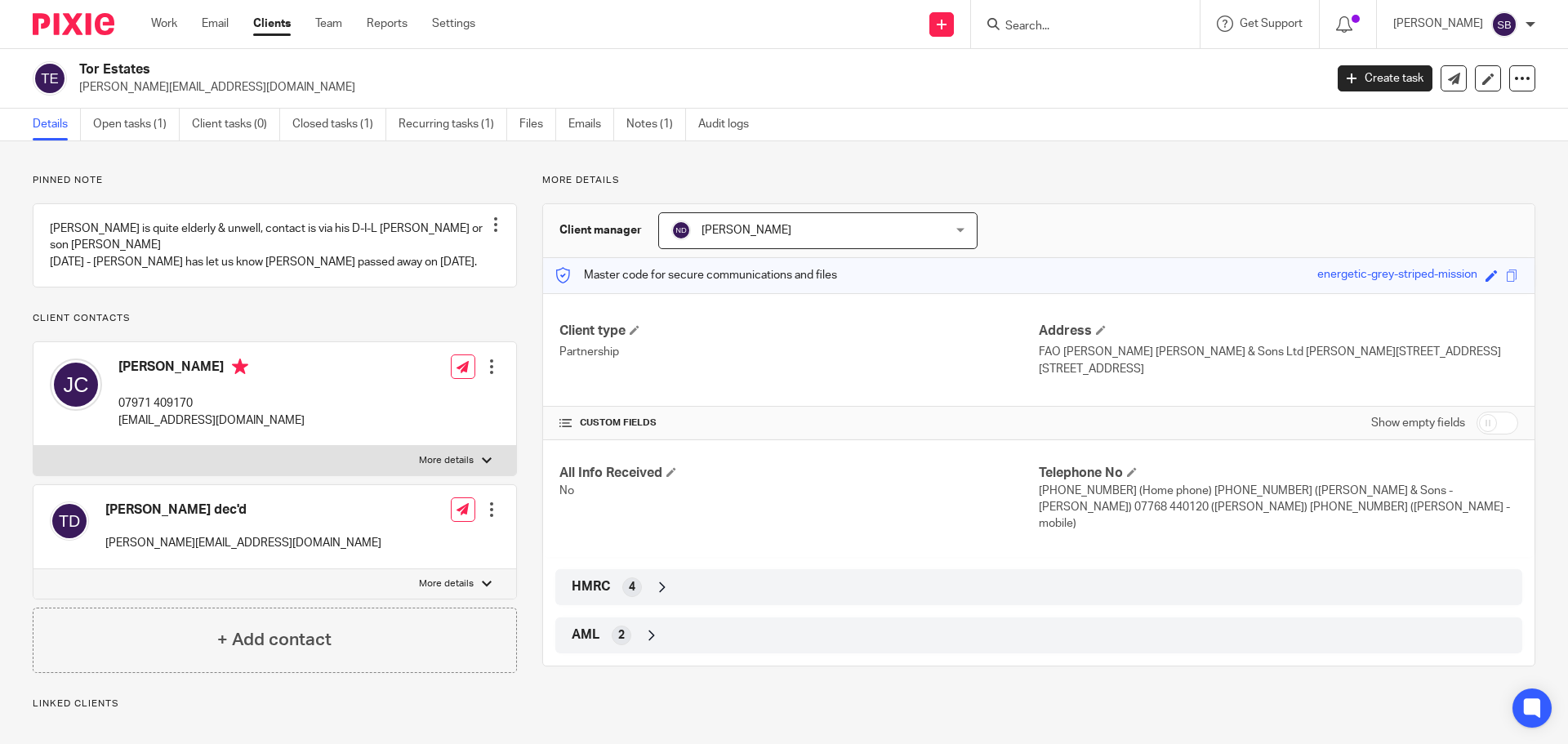
click at [1099, 24] on input "Search" at bounding box center [1077, 26] width 147 height 15
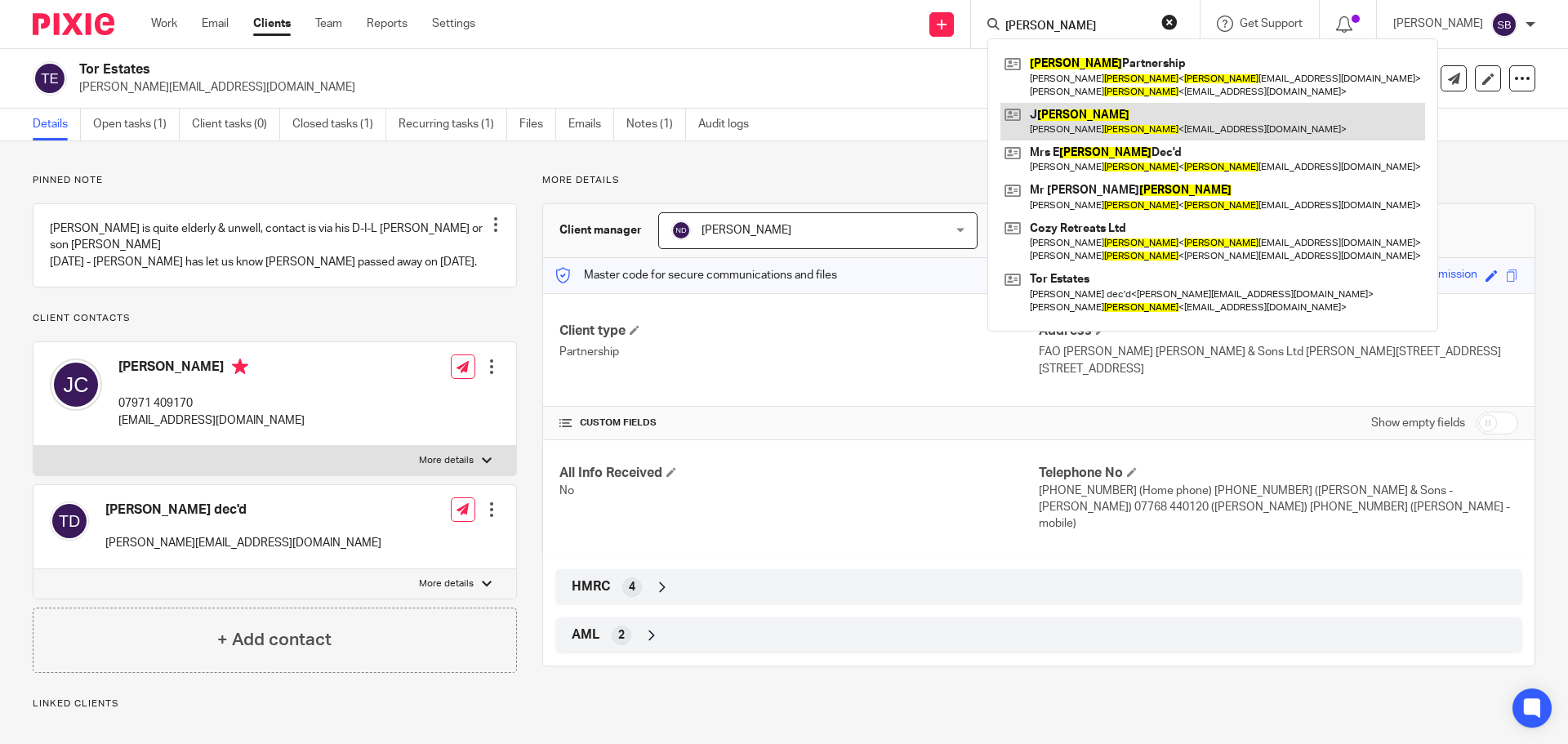
type input "[PERSON_NAME]"
click at [1098, 118] on link at bounding box center [1213, 122] width 425 height 38
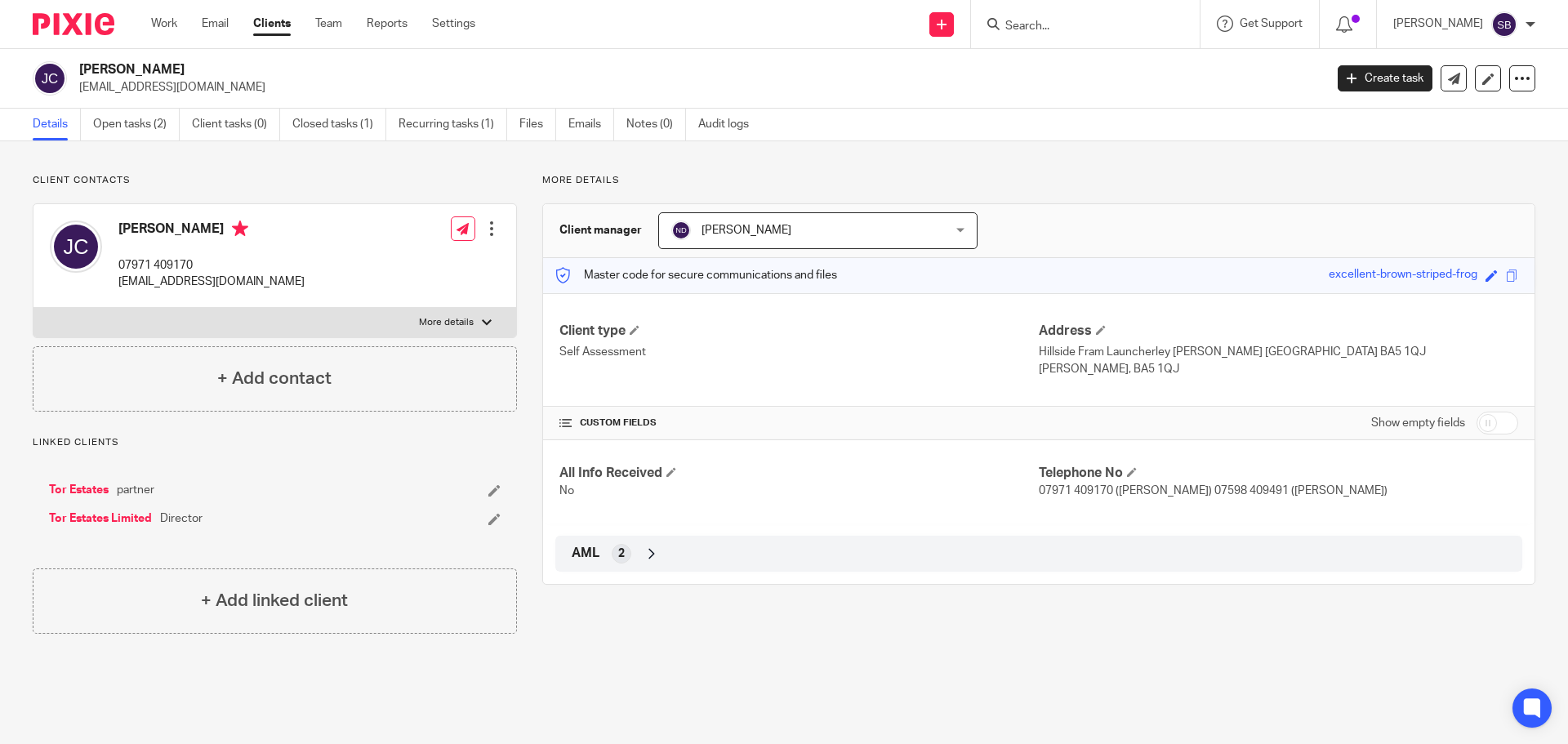
click at [1083, 39] on div at bounding box center [1085, 24] width 228 height 48
click at [1082, 29] on input "Search" at bounding box center [1077, 26] width 147 height 15
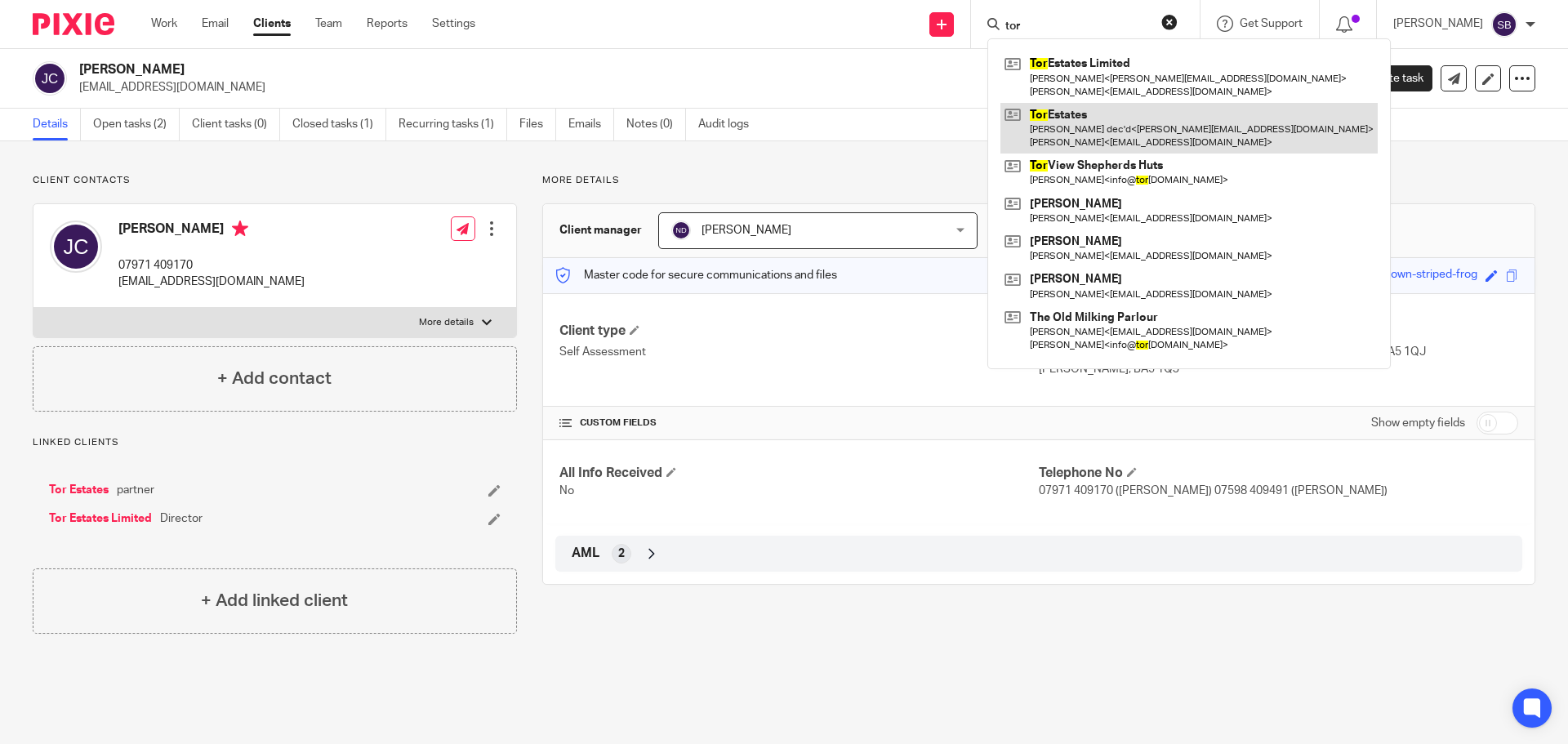
type input "tor"
click at [1106, 134] on link at bounding box center [1189, 128] width 377 height 50
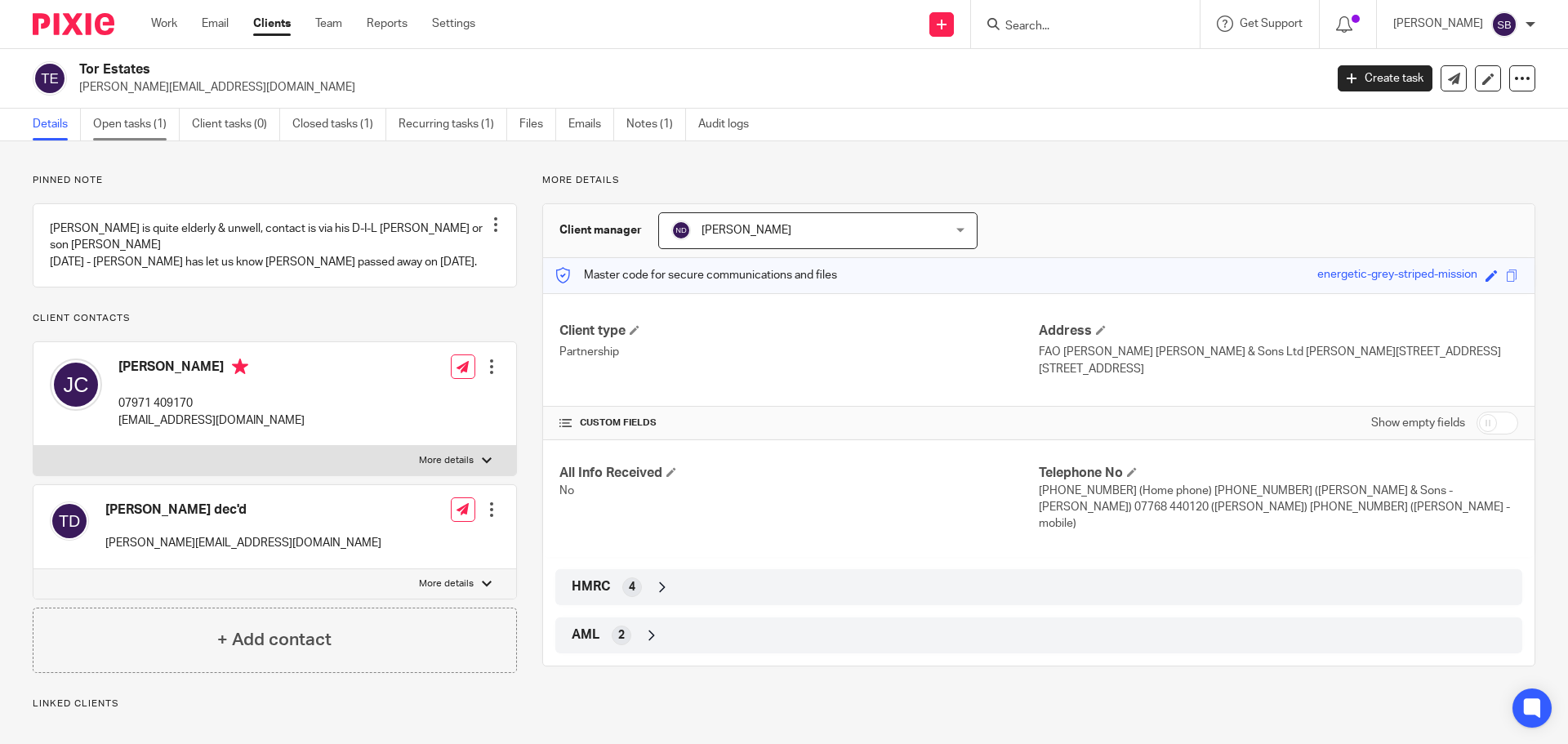
click at [164, 124] on link "Open tasks (1)" at bounding box center [137, 124] width 86 height 32
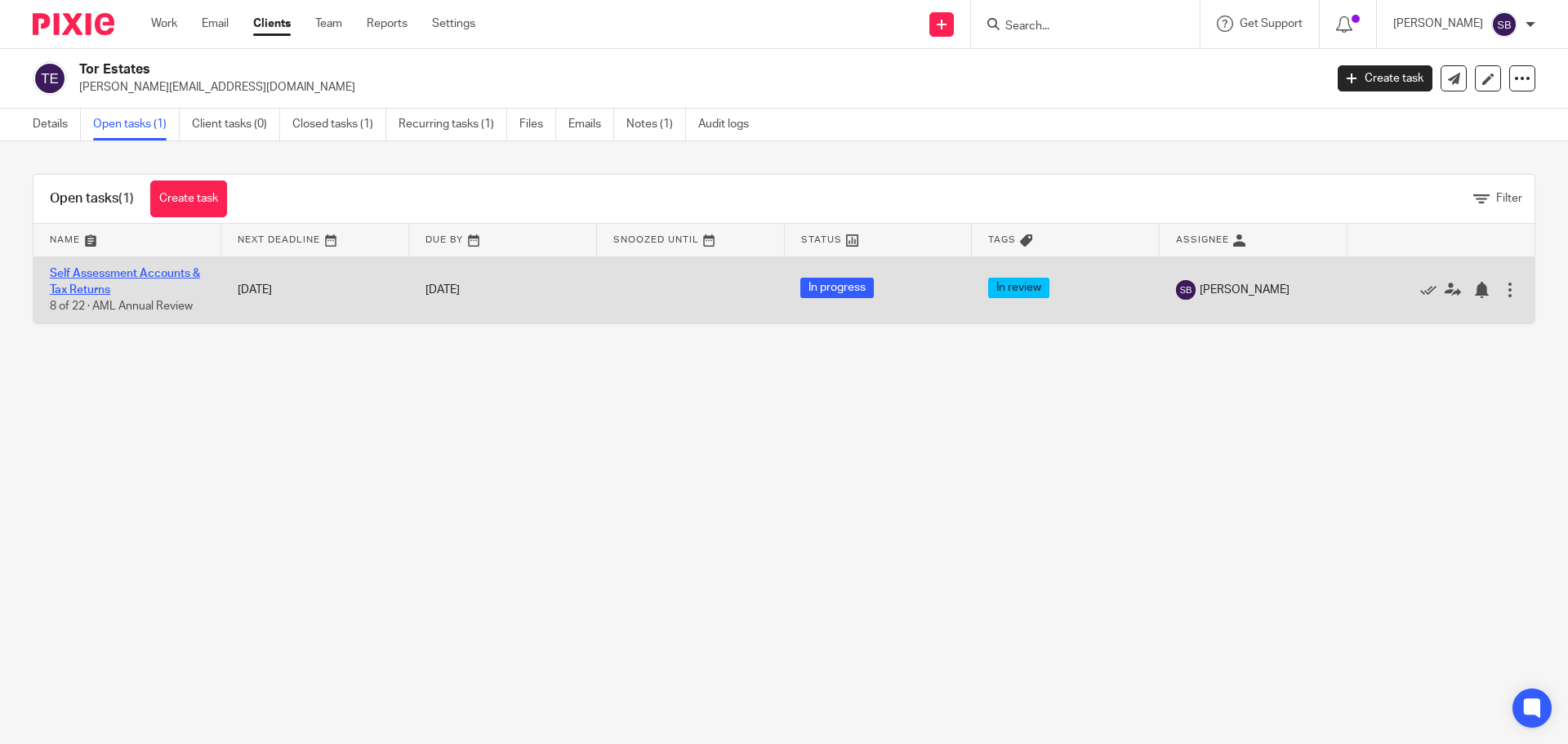
click at [94, 276] on link "Self Assessment Accounts & Tax Returns" at bounding box center [124, 281] width 150 height 27
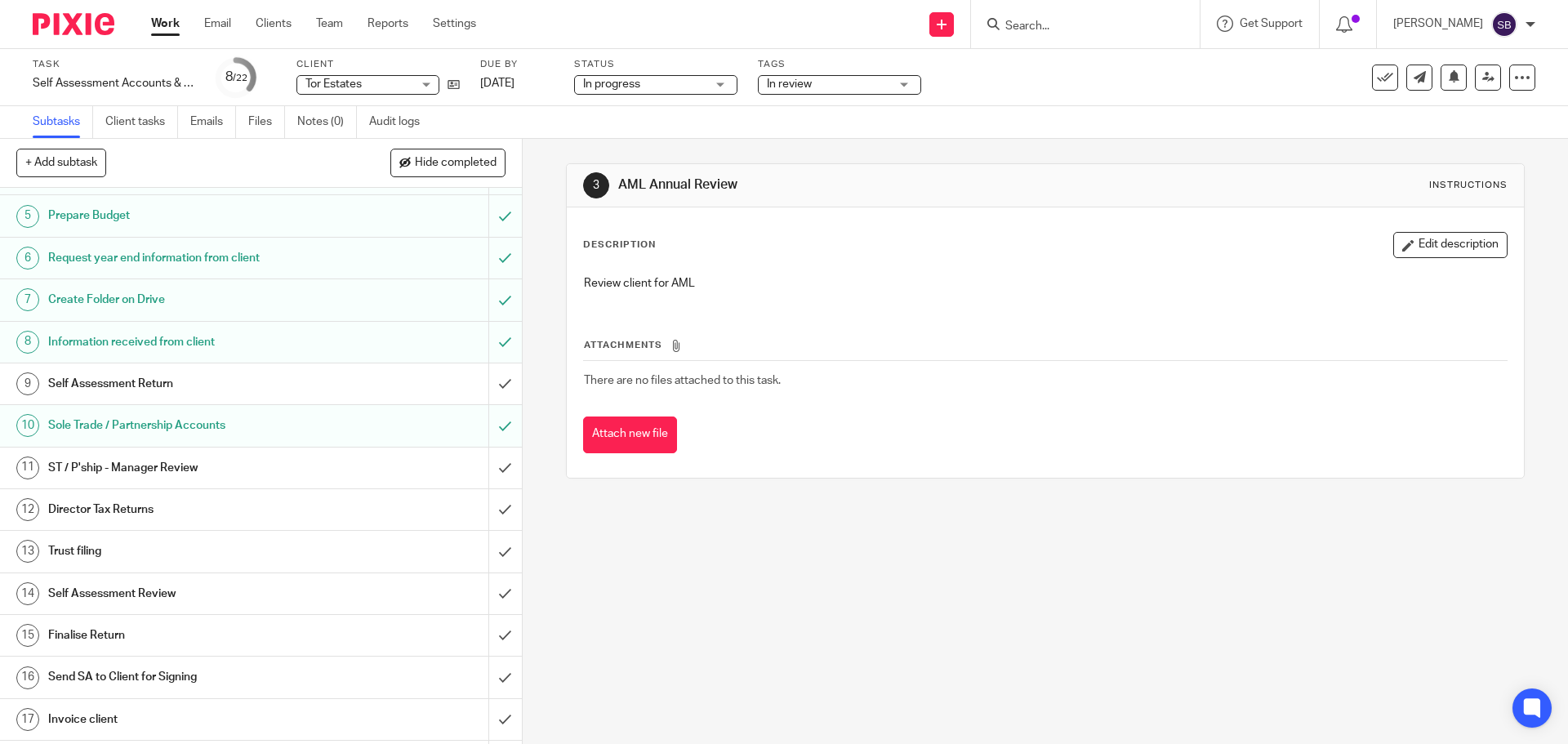
scroll to position [163, 0]
click at [1414, 83] on link at bounding box center [1420, 78] width 26 height 26
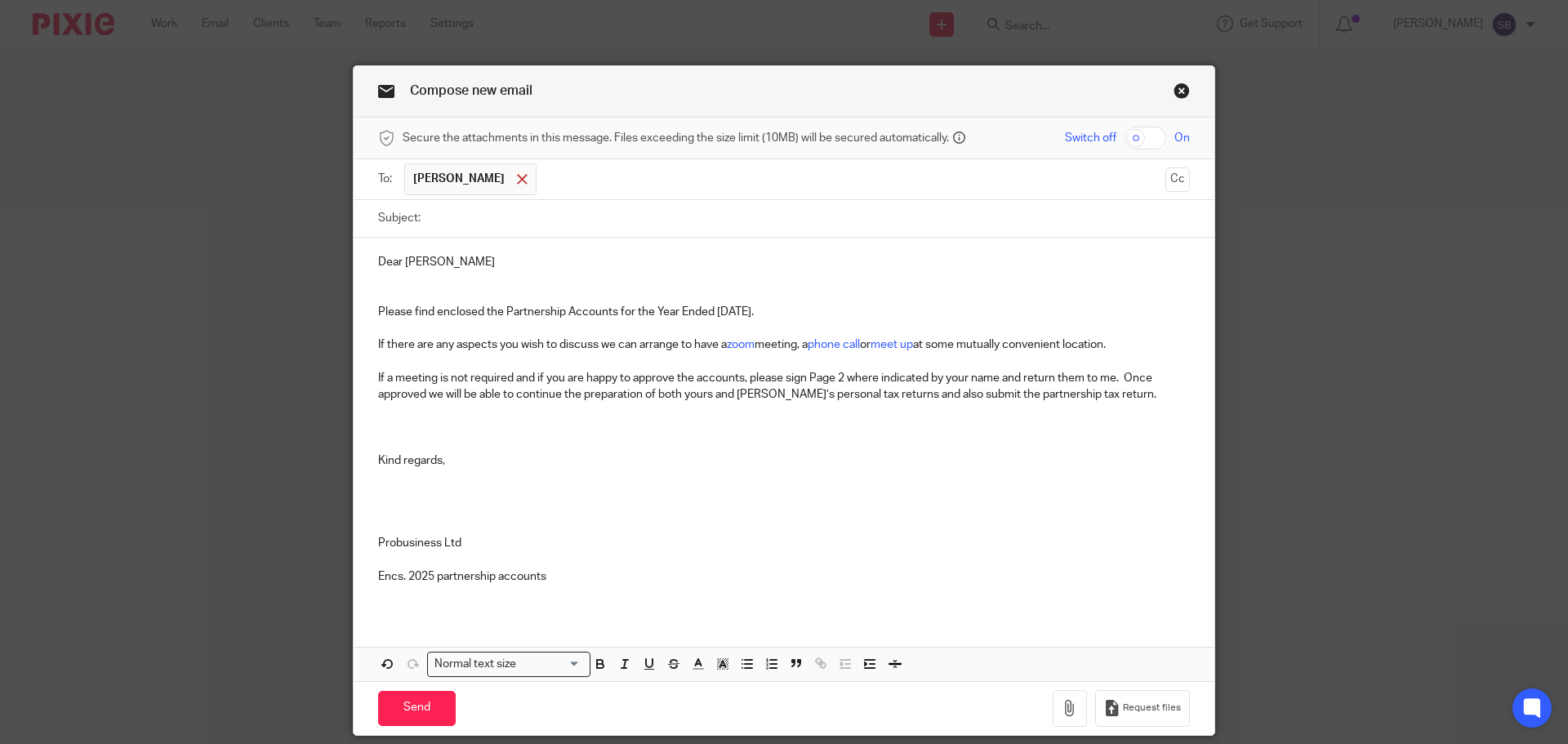
click at [517, 181] on span at bounding box center [522, 179] width 11 height 11
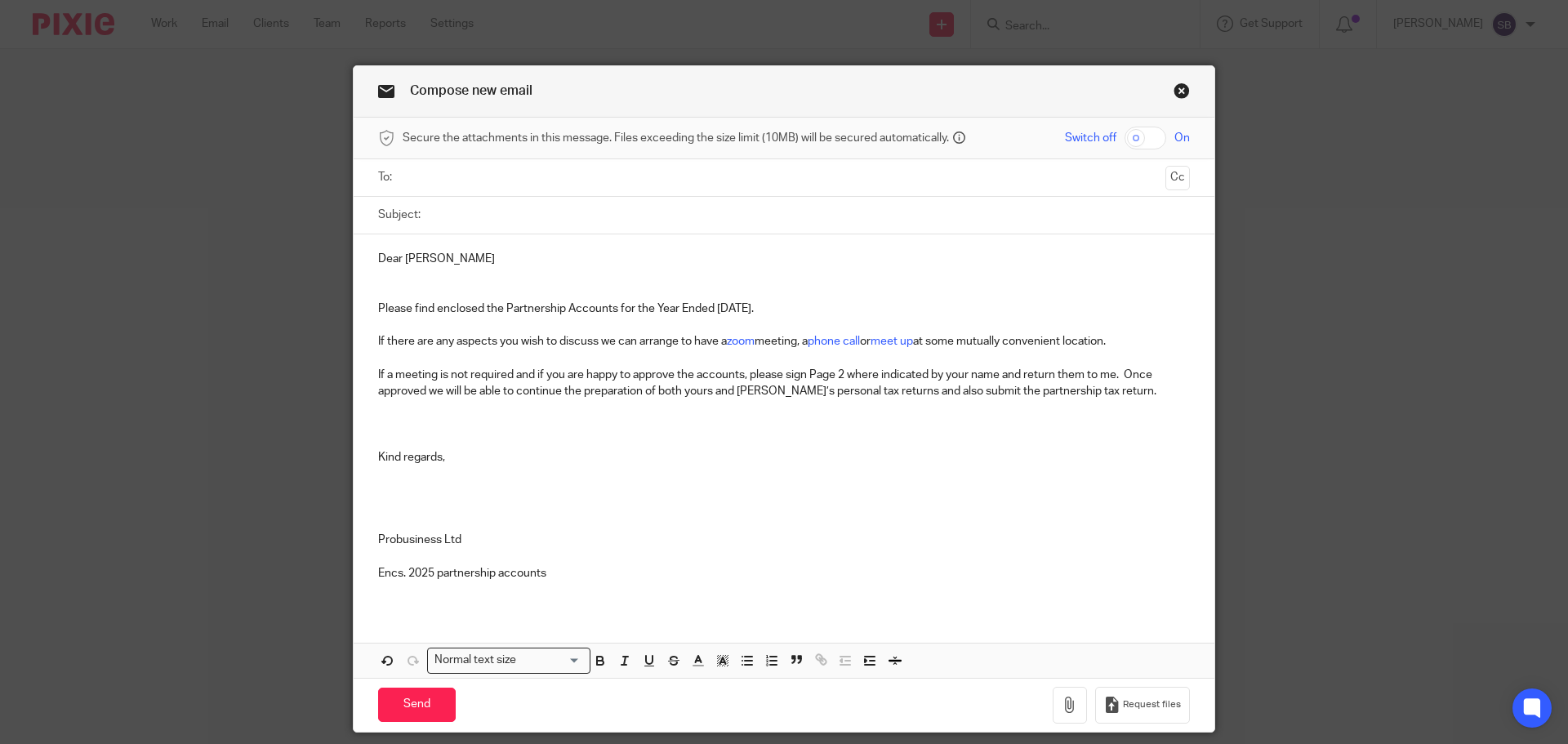
click at [507, 181] on input "text" at bounding box center [783, 177] width 750 height 19
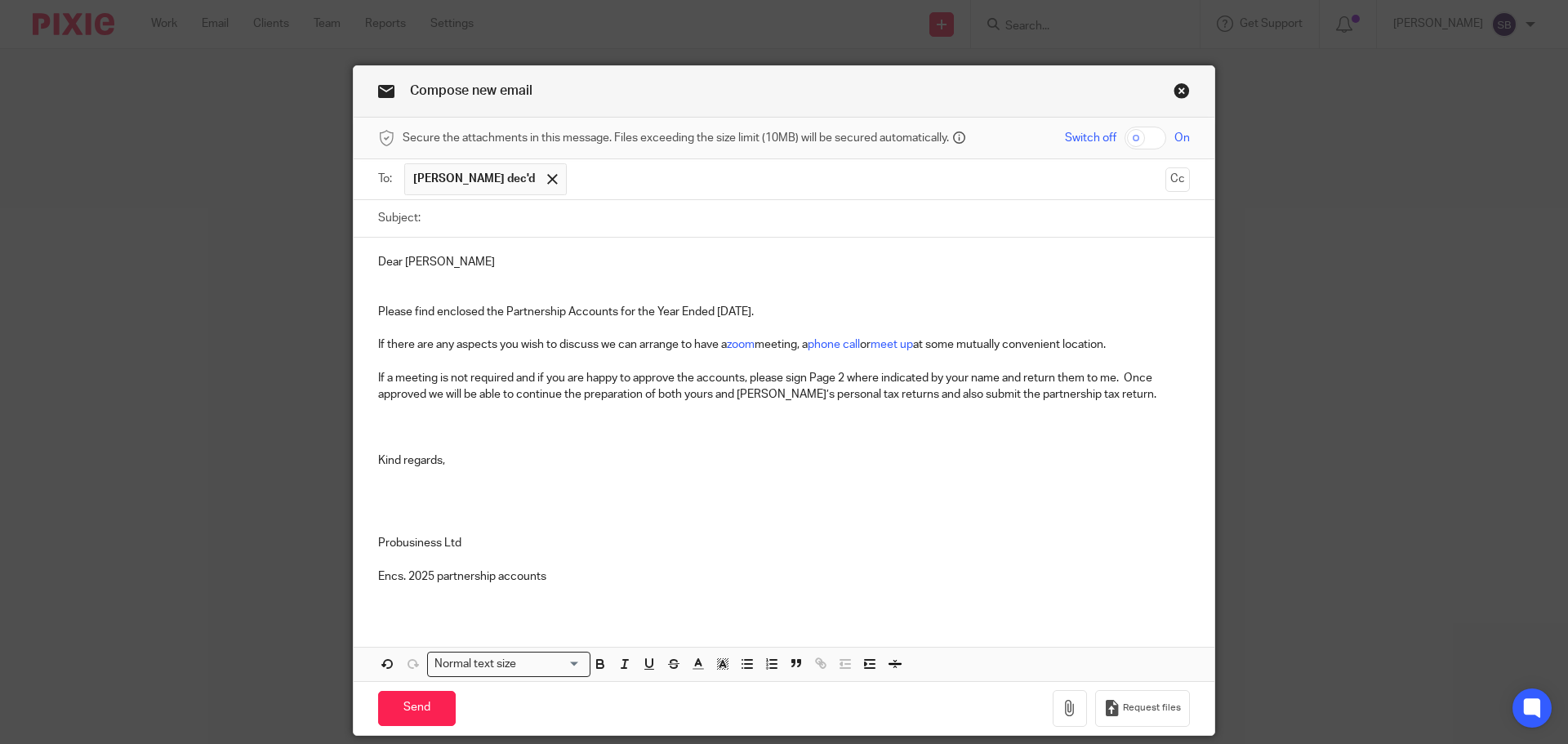
click at [484, 224] on input "Subject:" at bounding box center [809, 219] width 761 height 37
type input "Tor Estates Accounts year ended 05/04/2025"
click at [433, 269] on p "Dear John" at bounding box center [784, 262] width 811 height 17
click at [511, 182] on span "Tony Thomas dec'd" at bounding box center [485, 179] width 162 height 32
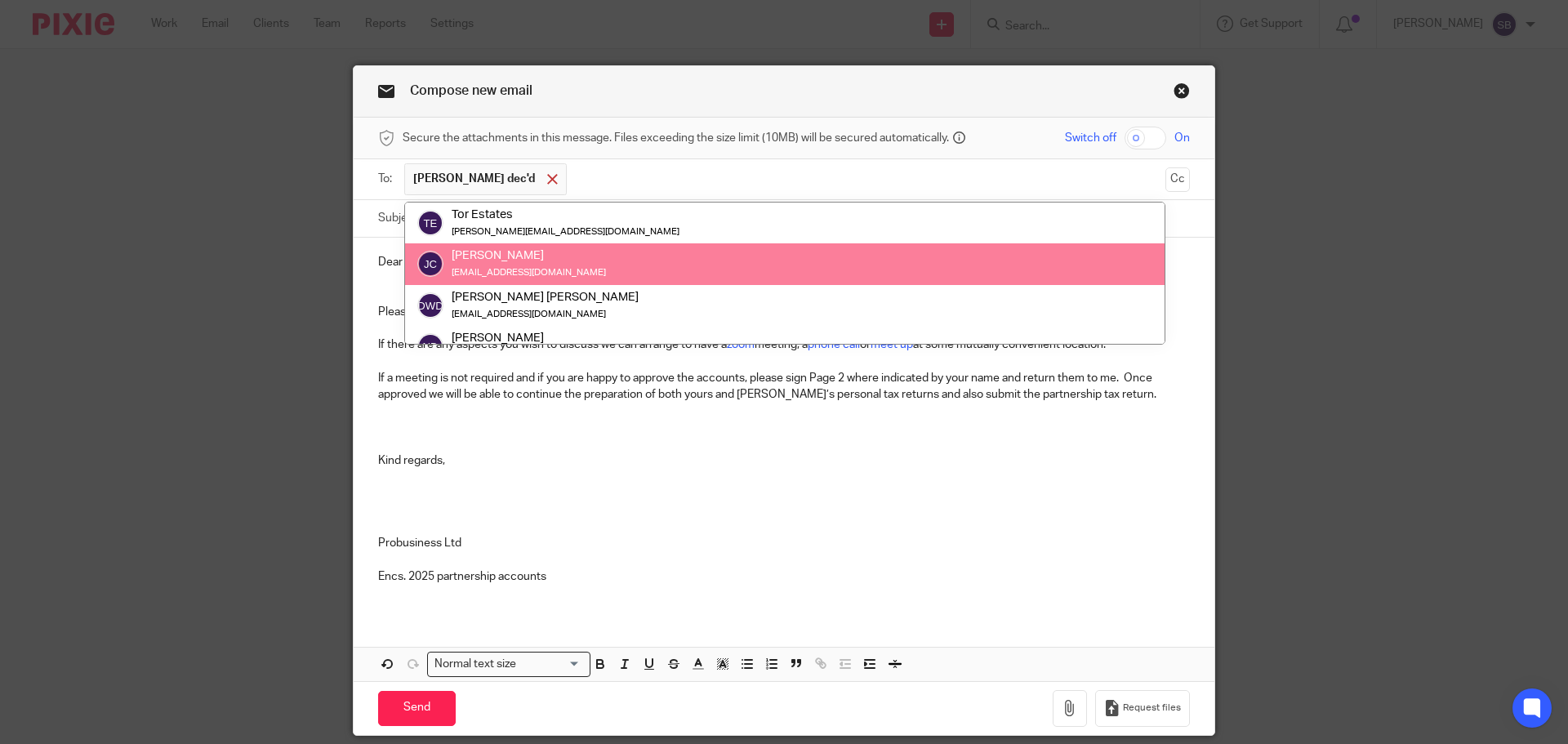
click at [547, 181] on span at bounding box center [552, 179] width 11 height 11
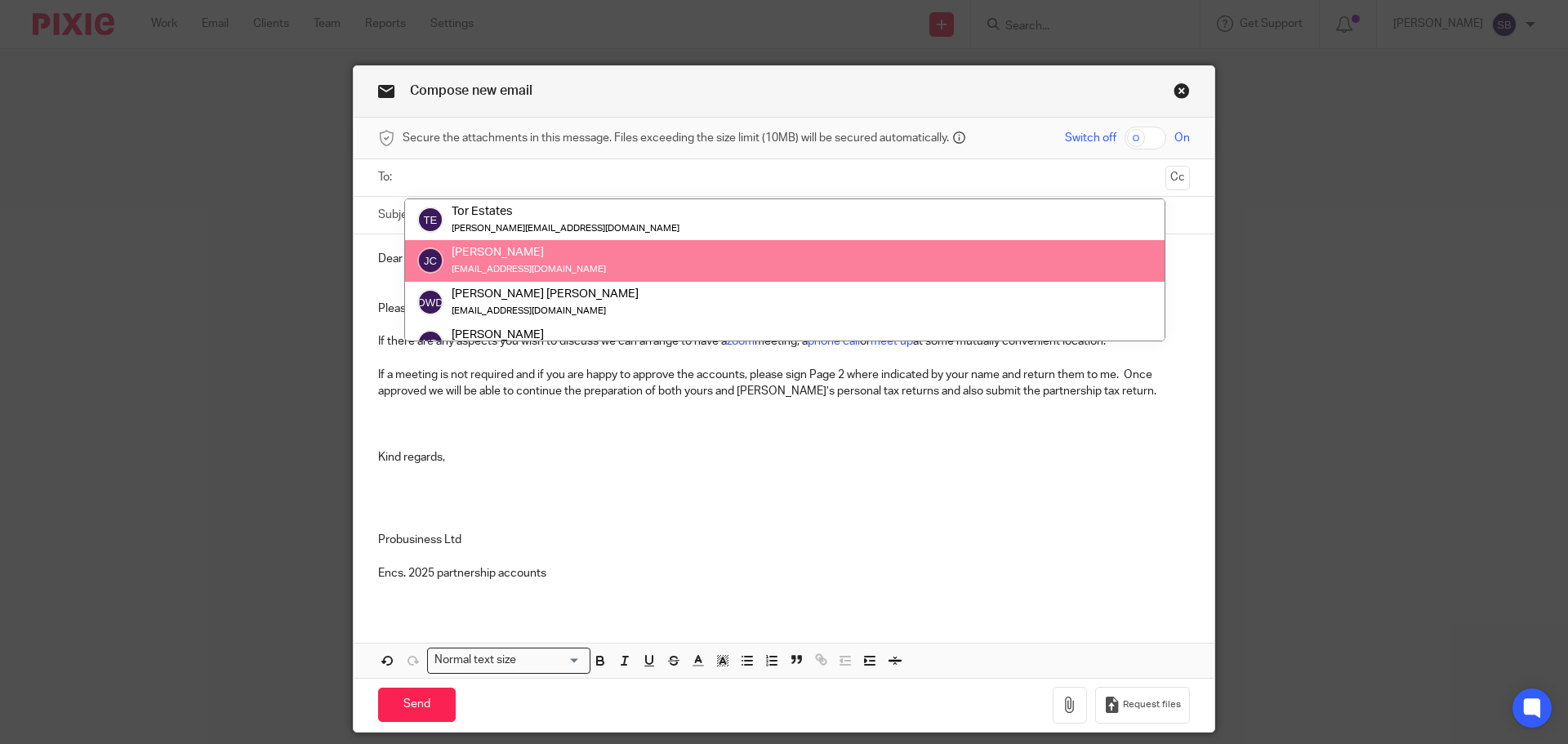
click at [508, 177] on input "text" at bounding box center [783, 177] width 750 height 19
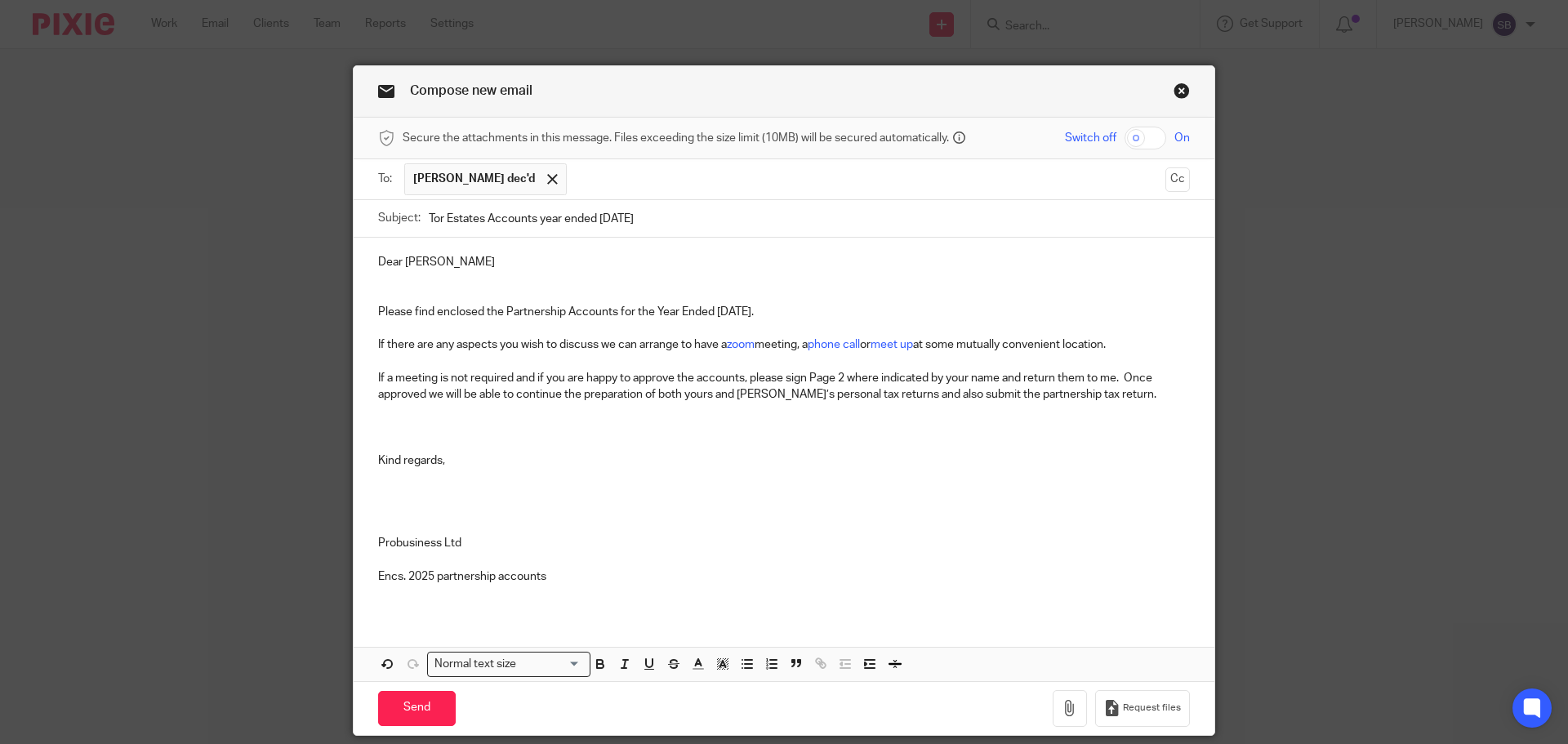
click at [805, 374] on p "If a meeting is not required and if you are happy to approve the accounts, plea…" at bounding box center [784, 386] width 811 height 33
click at [782, 373] on p "If a meeting is not required and if you are happy to approve the accounts, plea…" at bounding box center [784, 386] width 811 height 33
click at [383, 432] on p at bounding box center [784, 428] width 811 height 17
click at [1064, 713] on icon "button" at bounding box center [1070, 708] width 17 height 17
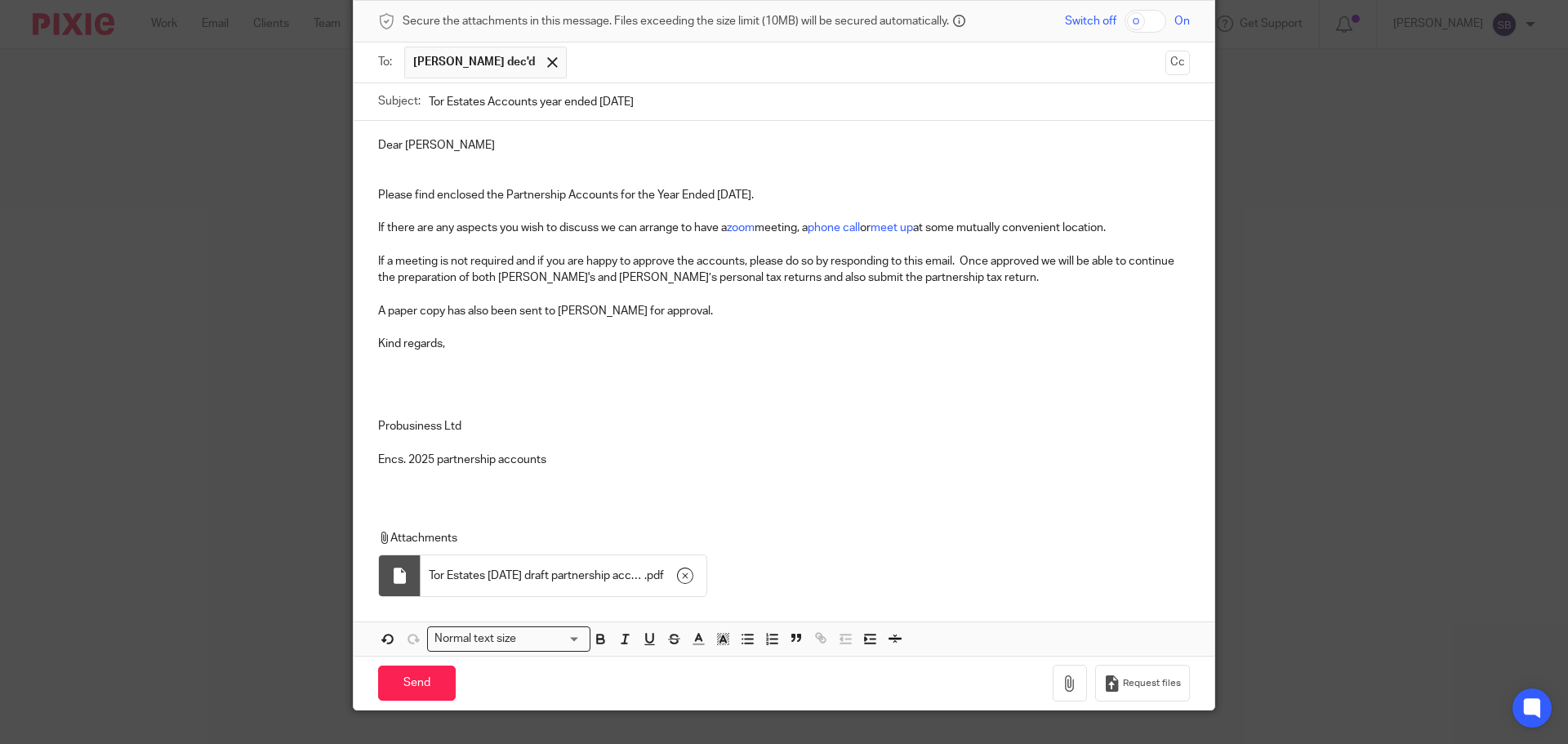
scroll to position [149, 0]
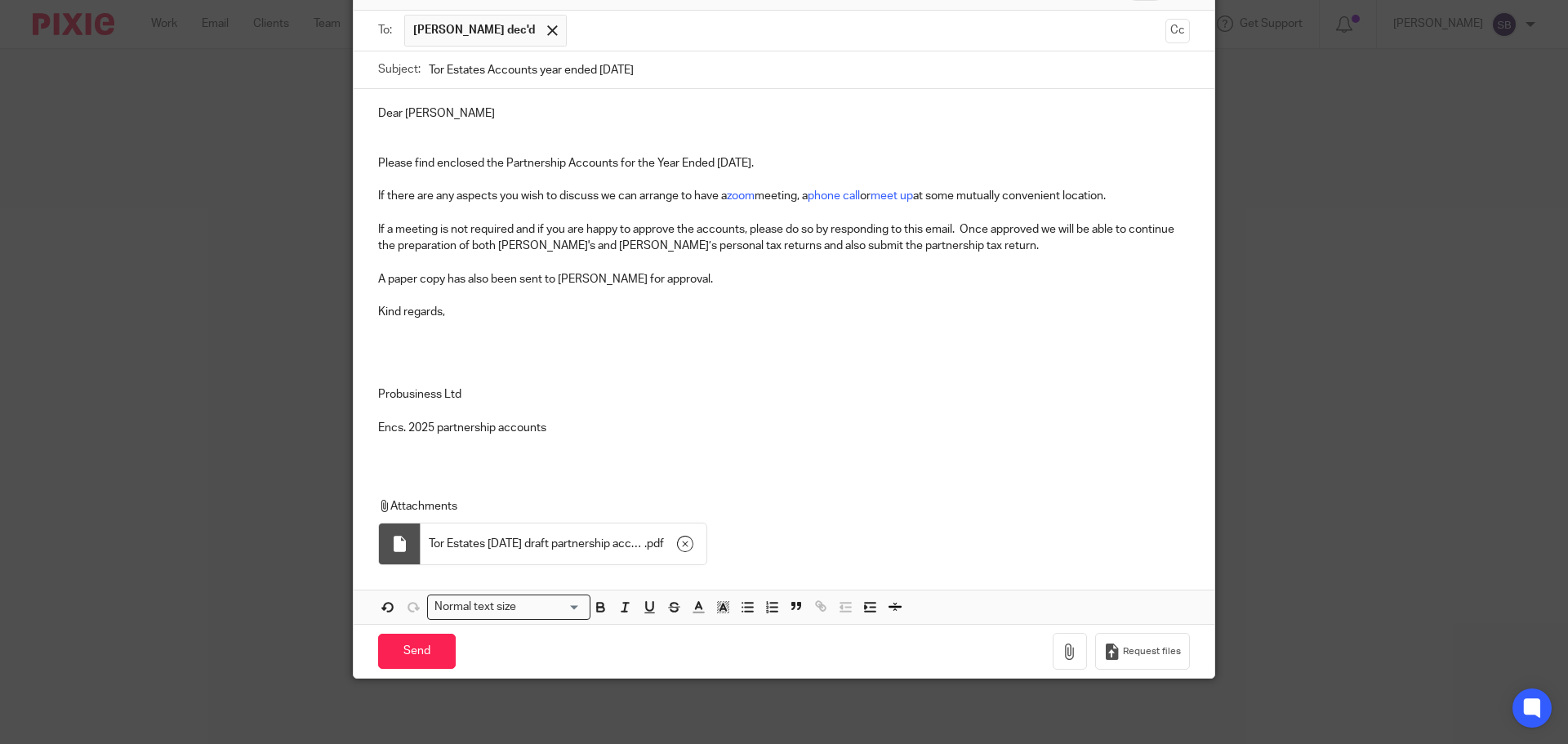
click at [467, 398] on p "Probusiness Ltd" at bounding box center [784, 394] width 811 height 17
click at [426, 654] on input "Send" at bounding box center [417, 651] width 78 height 35
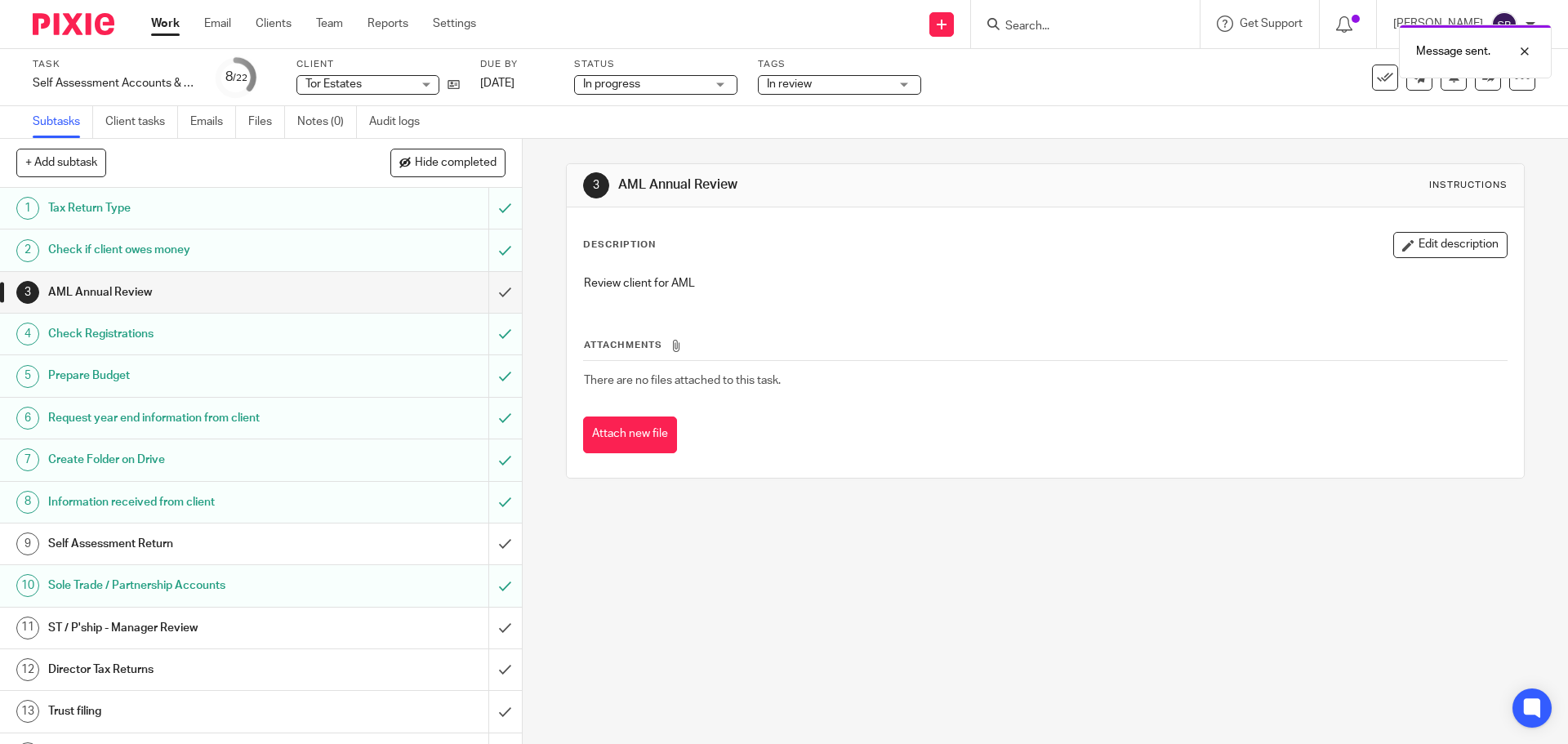
click at [909, 86] on div "In review" at bounding box center [839, 85] width 163 height 19
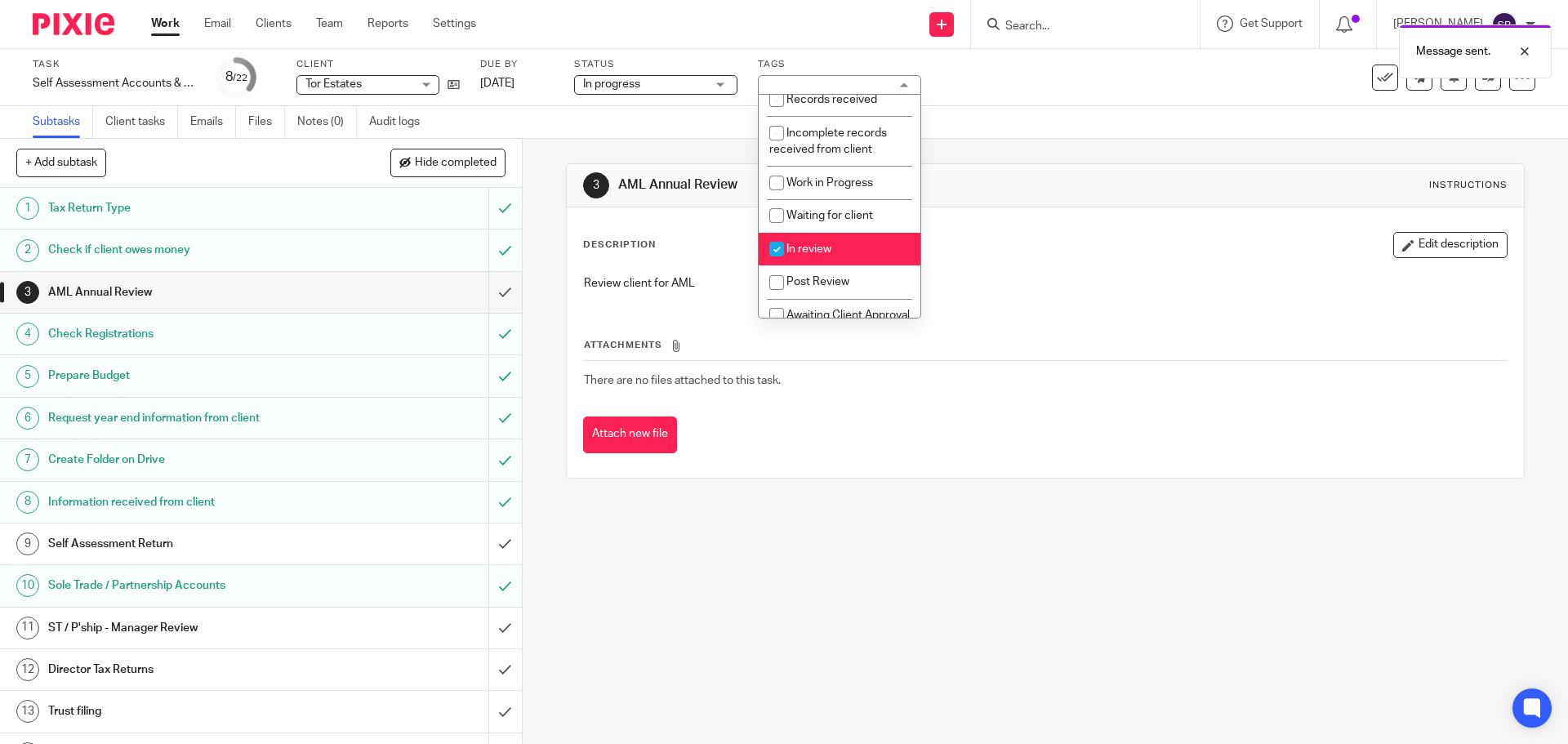
scroll to position [163, 0]
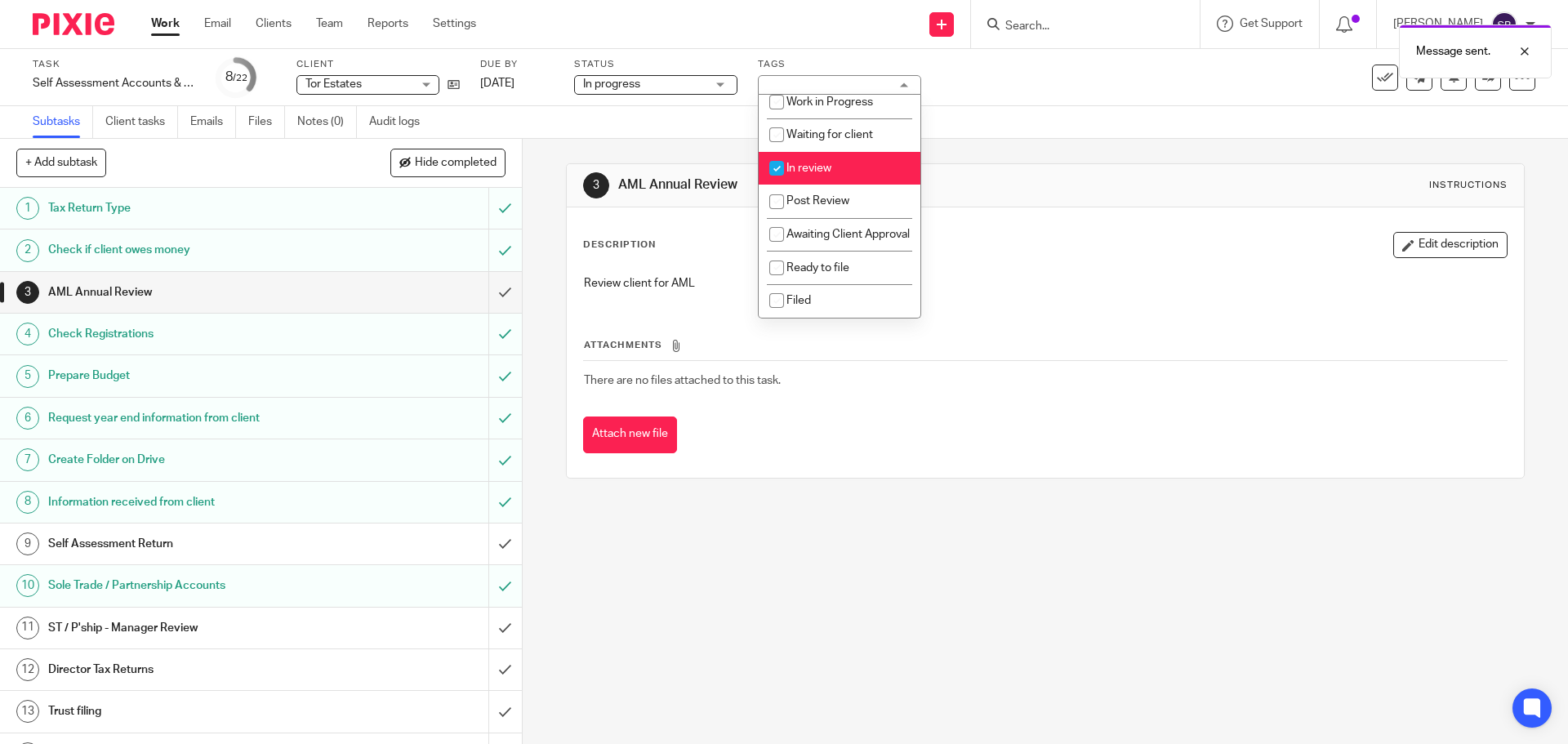
click at [794, 162] on span "In review" at bounding box center [809, 167] width 45 height 11
checkbox input "false"
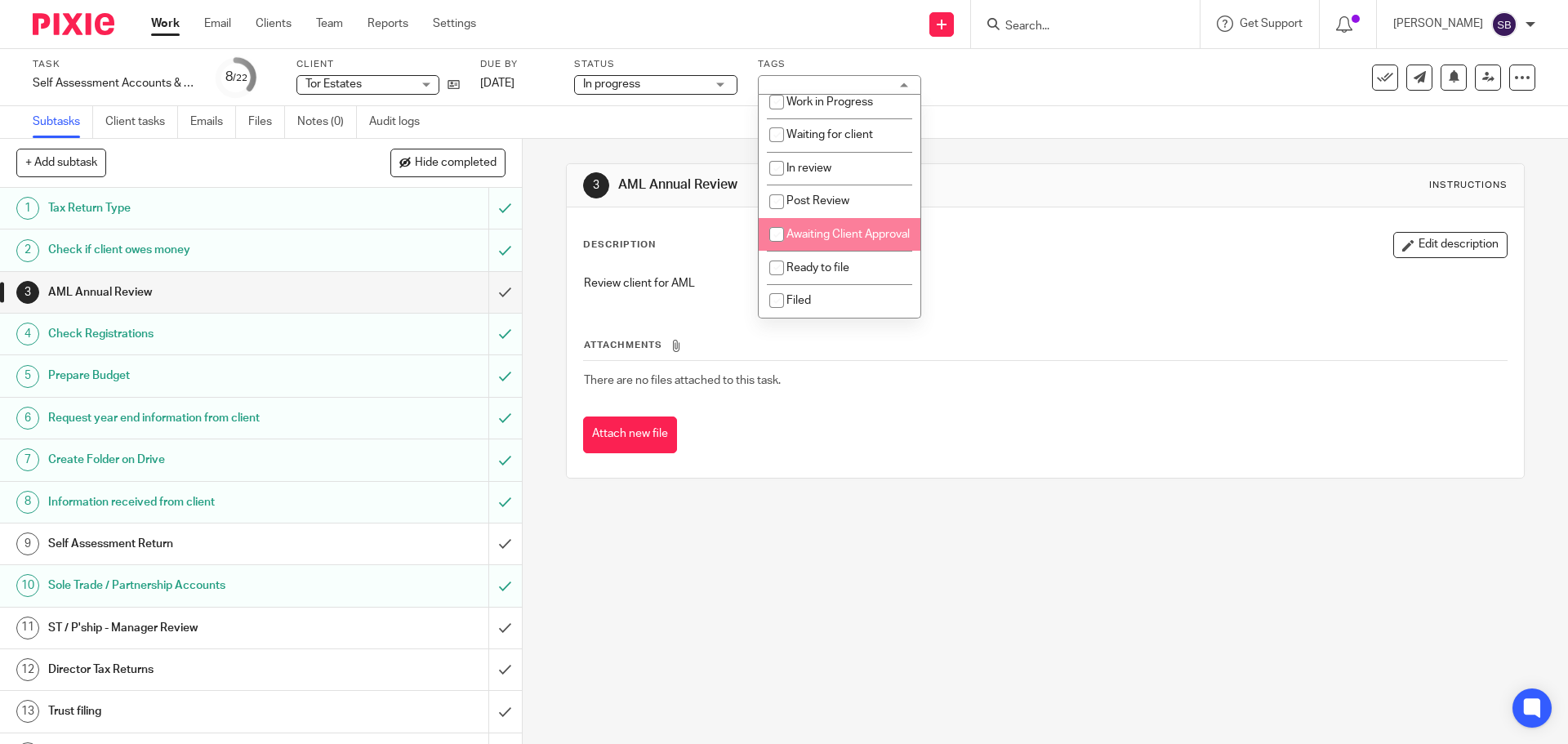
click at [772, 231] on input "checkbox" at bounding box center [776, 234] width 31 height 31
checkbox input "true"
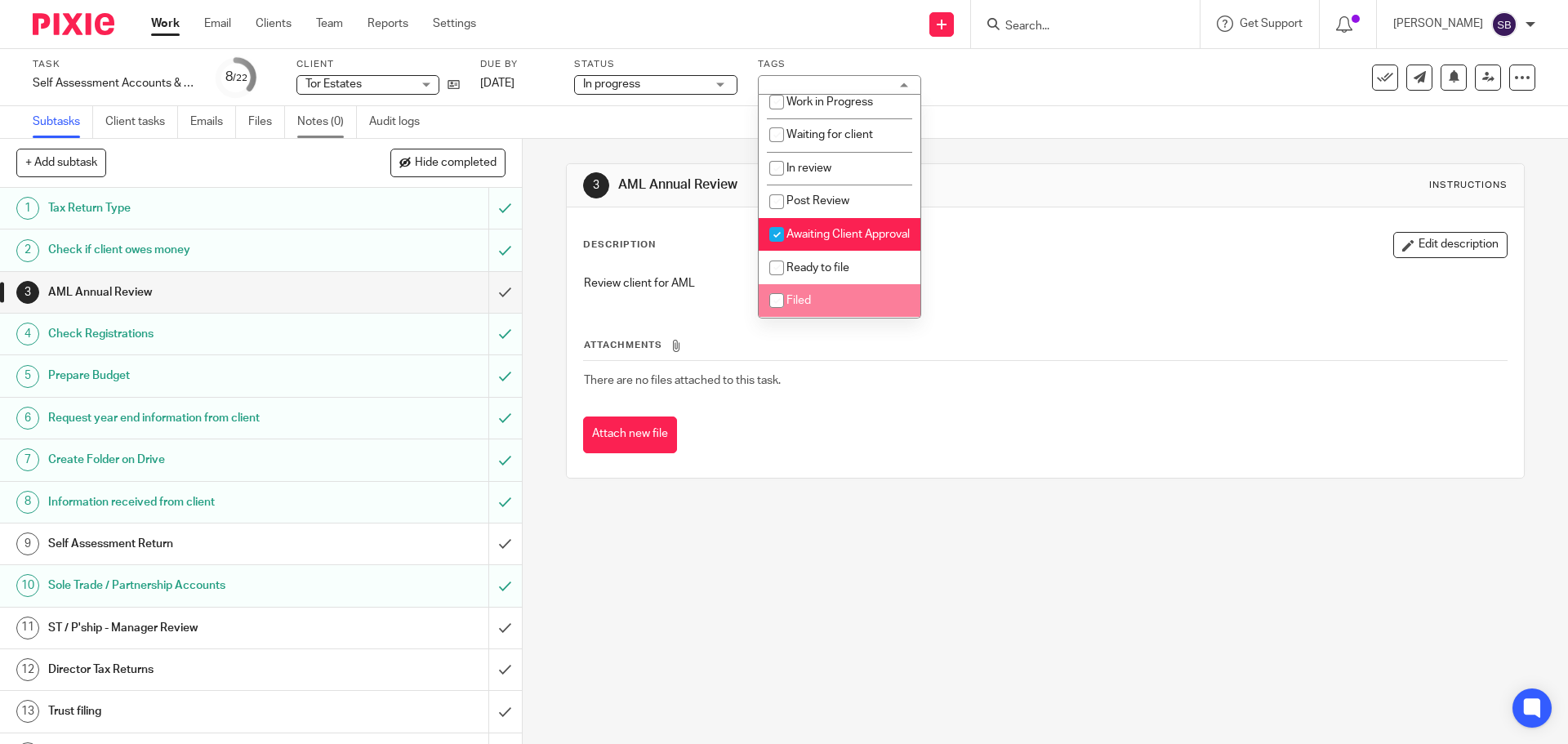
click at [320, 122] on link "Notes (0)" at bounding box center [327, 122] width 60 height 32
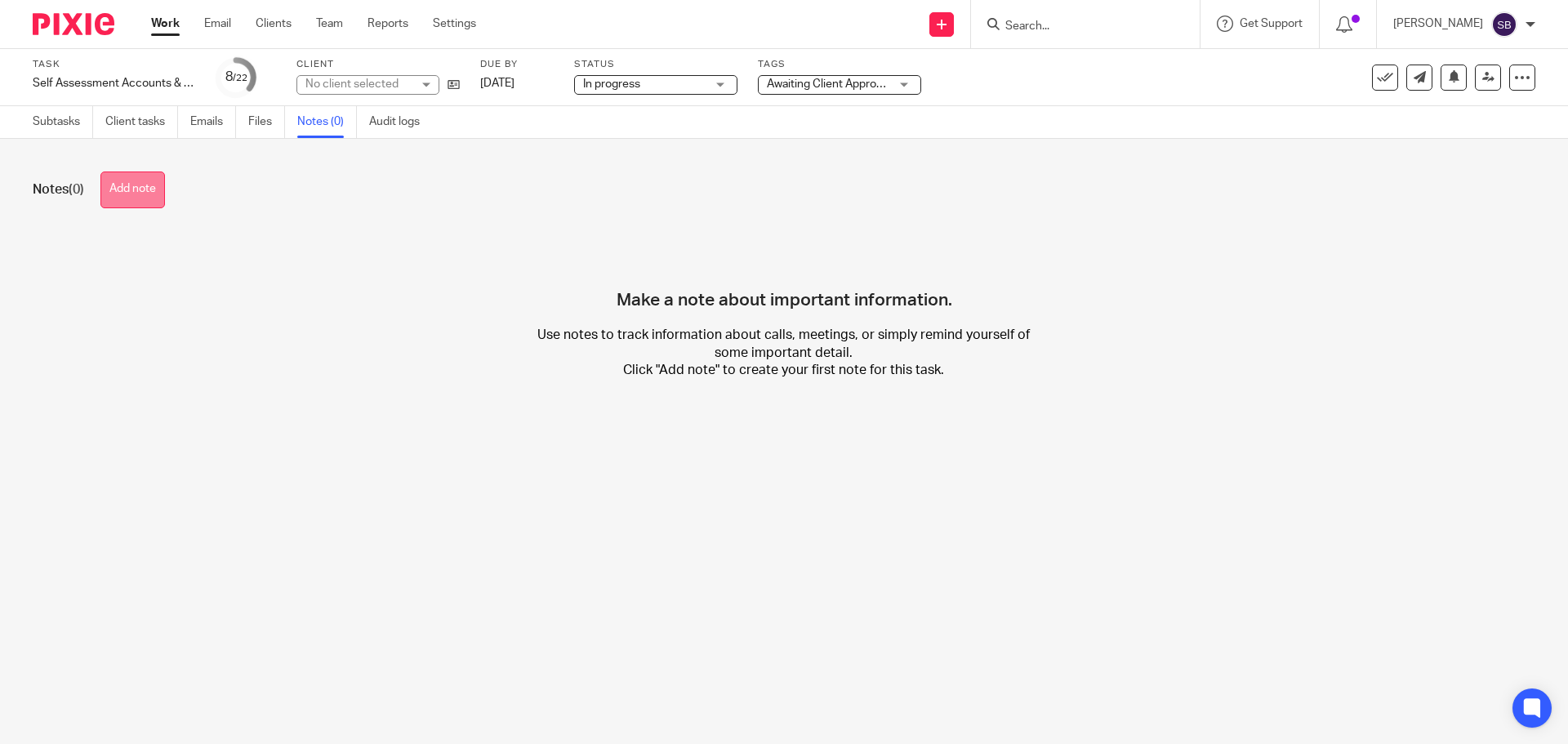
click at [138, 197] on button "Add note" at bounding box center [132, 190] width 64 height 37
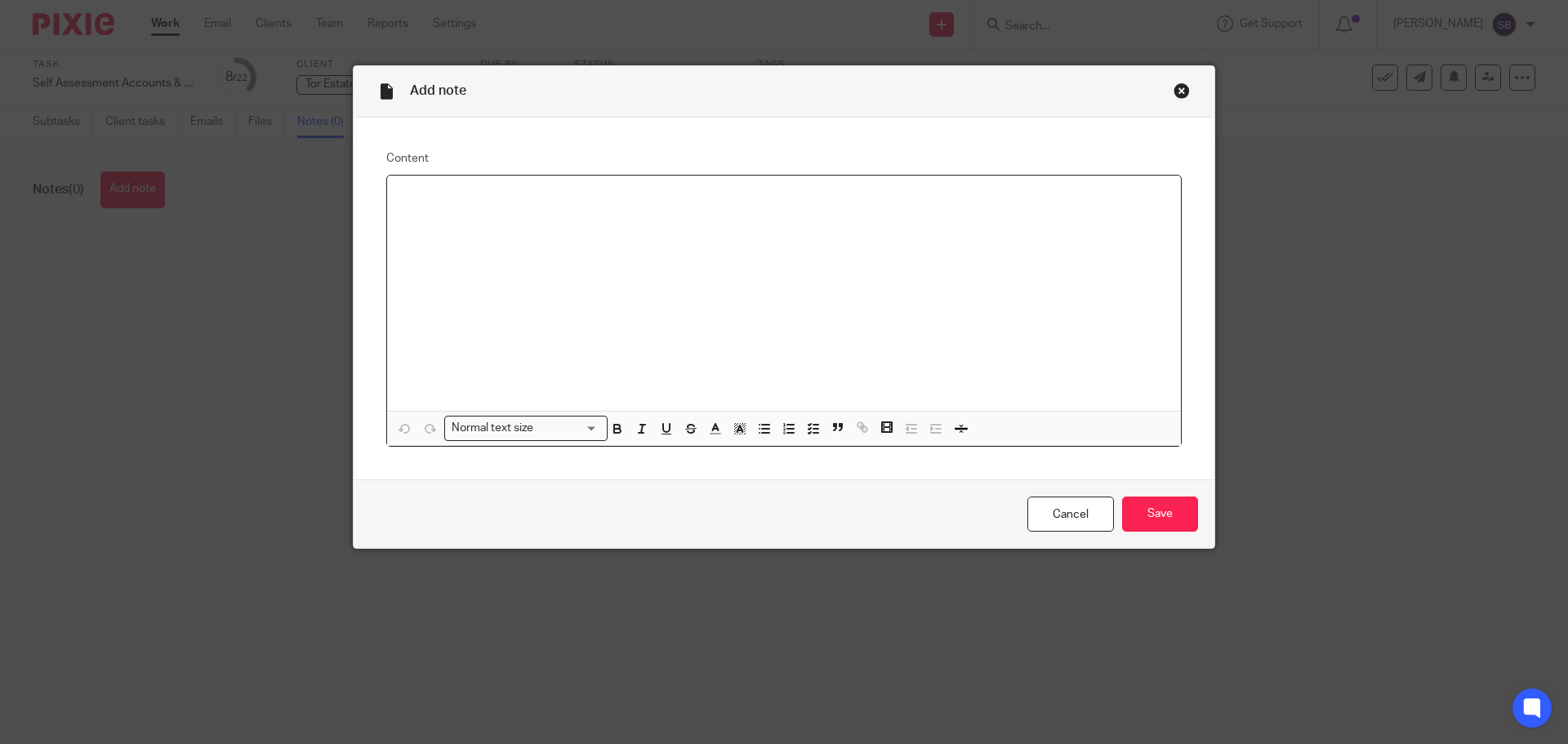
click at [1178, 92] on div "Close this dialog window" at bounding box center [1182, 91] width 17 height 17
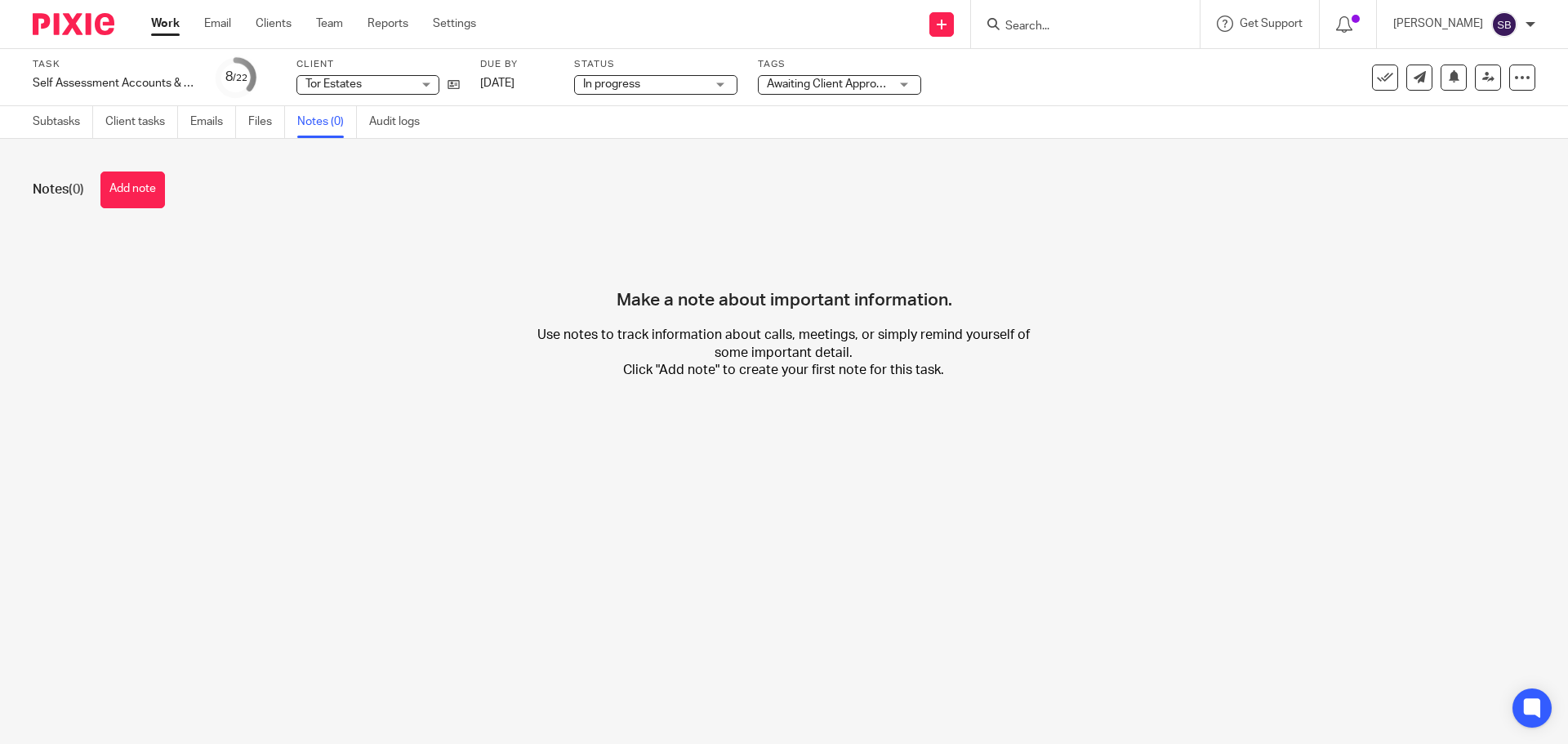
click at [333, 123] on link "Notes (0)" at bounding box center [327, 122] width 60 height 32
click at [131, 182] on button "Add note" at bounding box center [132, 190] width 64 height 37
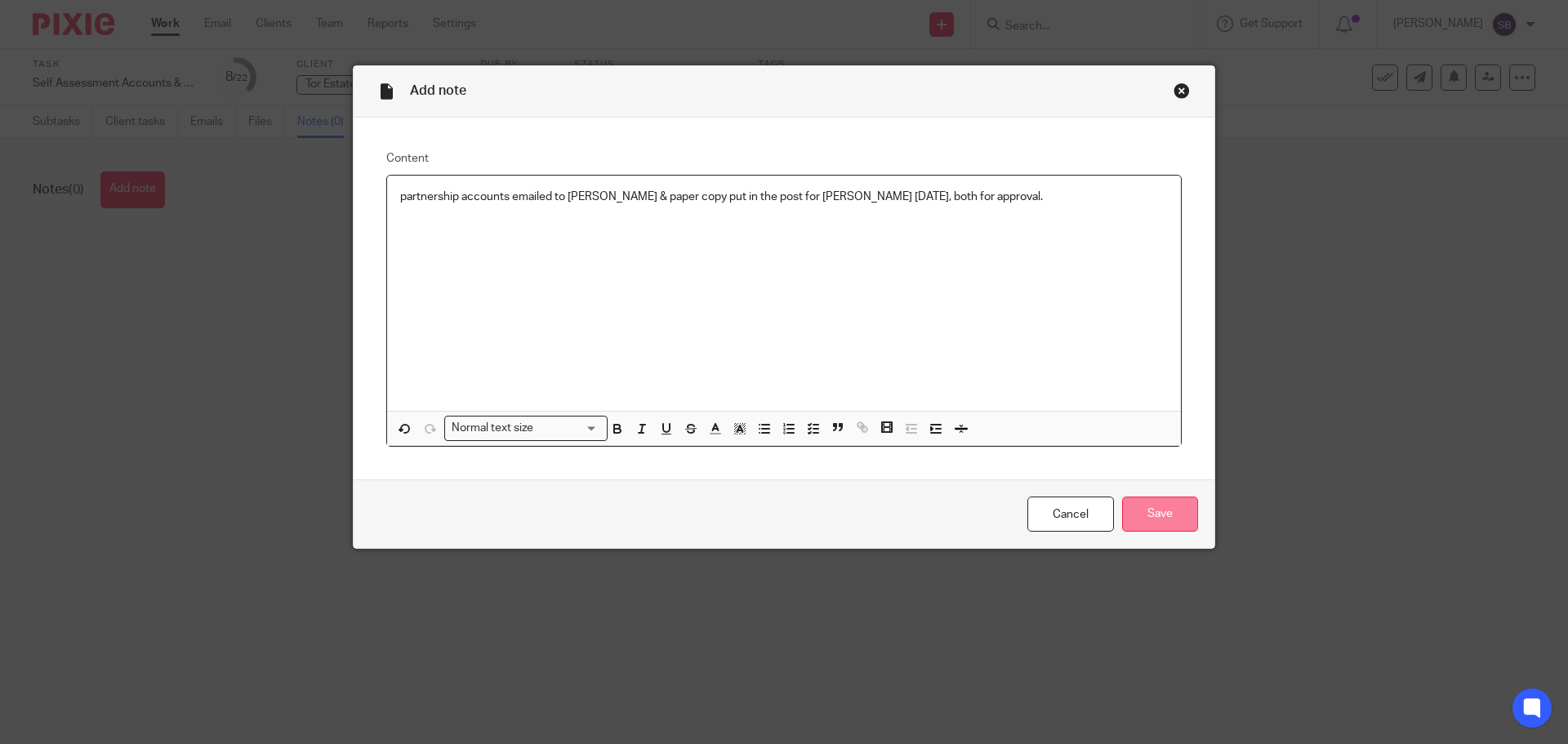
click at [1150, 506] on input "Save" at bounding box center [1160, 514] width 76 height 35
